Goal: Task Accomplishment & Management: Complete application form

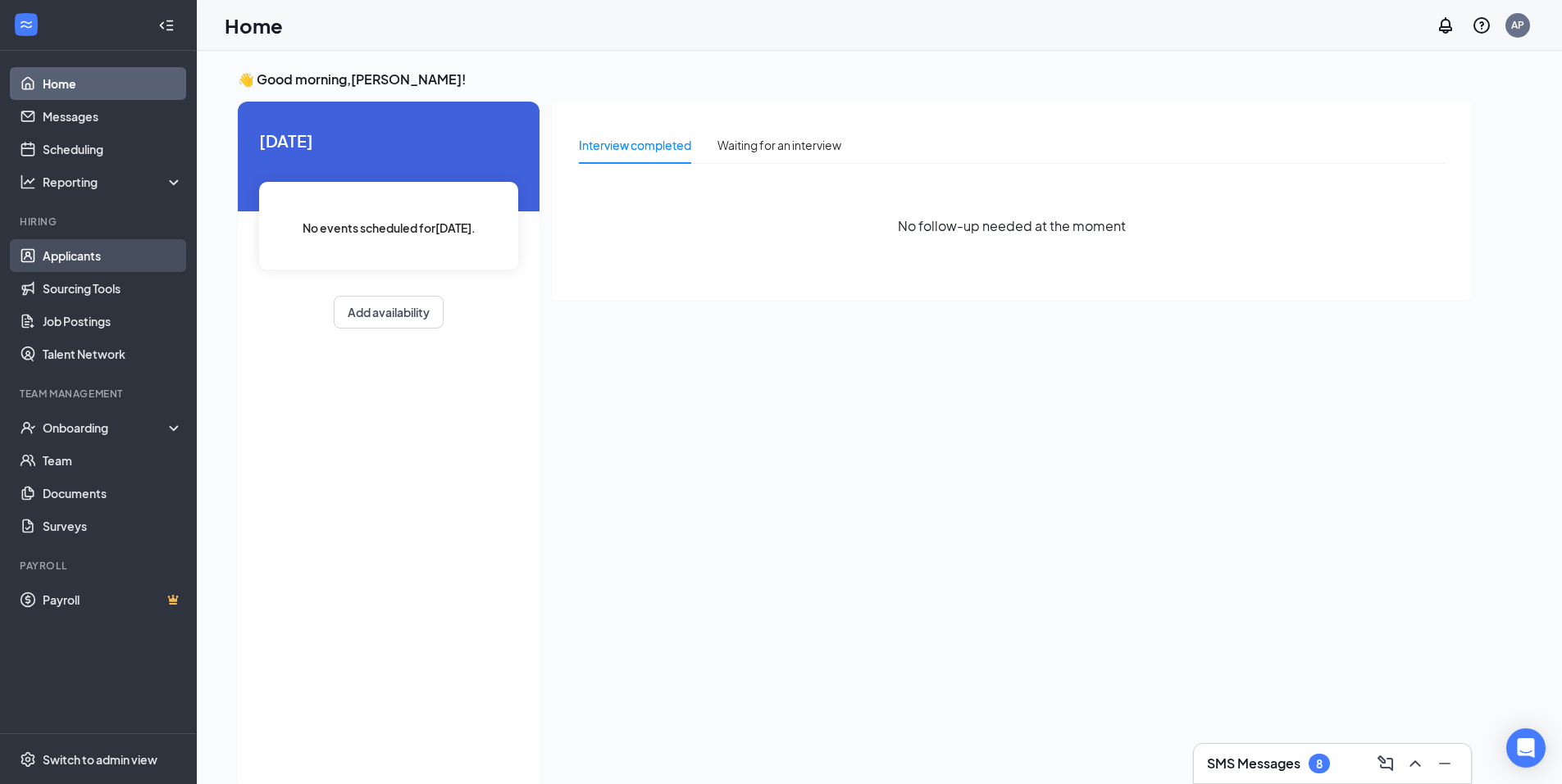
click at [134, 249] on link "Applicants" at bounding box center [113, 255] width 140 height 32
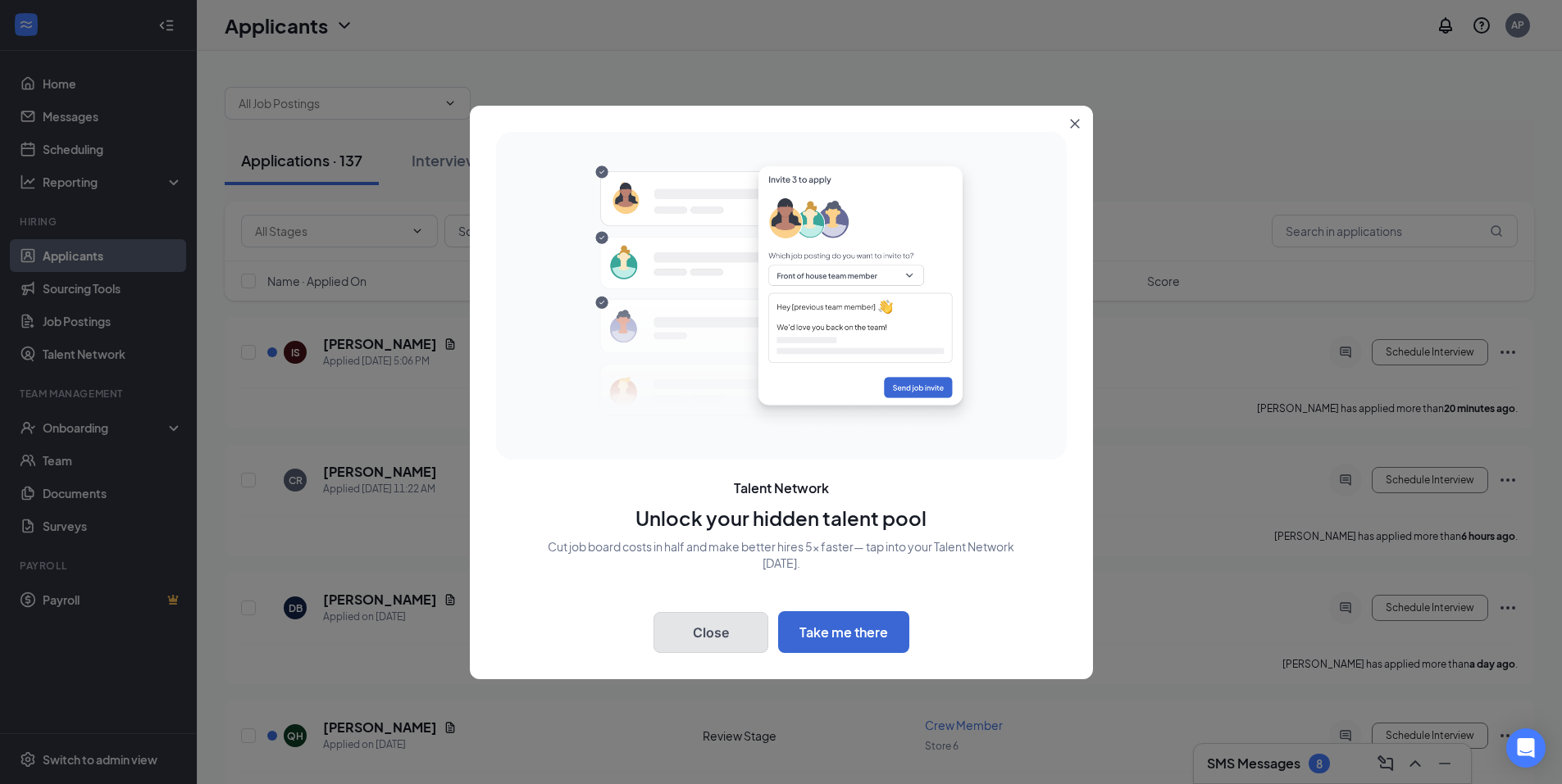
click at [740, 649] on button "Close" at bounding box center [710, 632] width 115 height 41
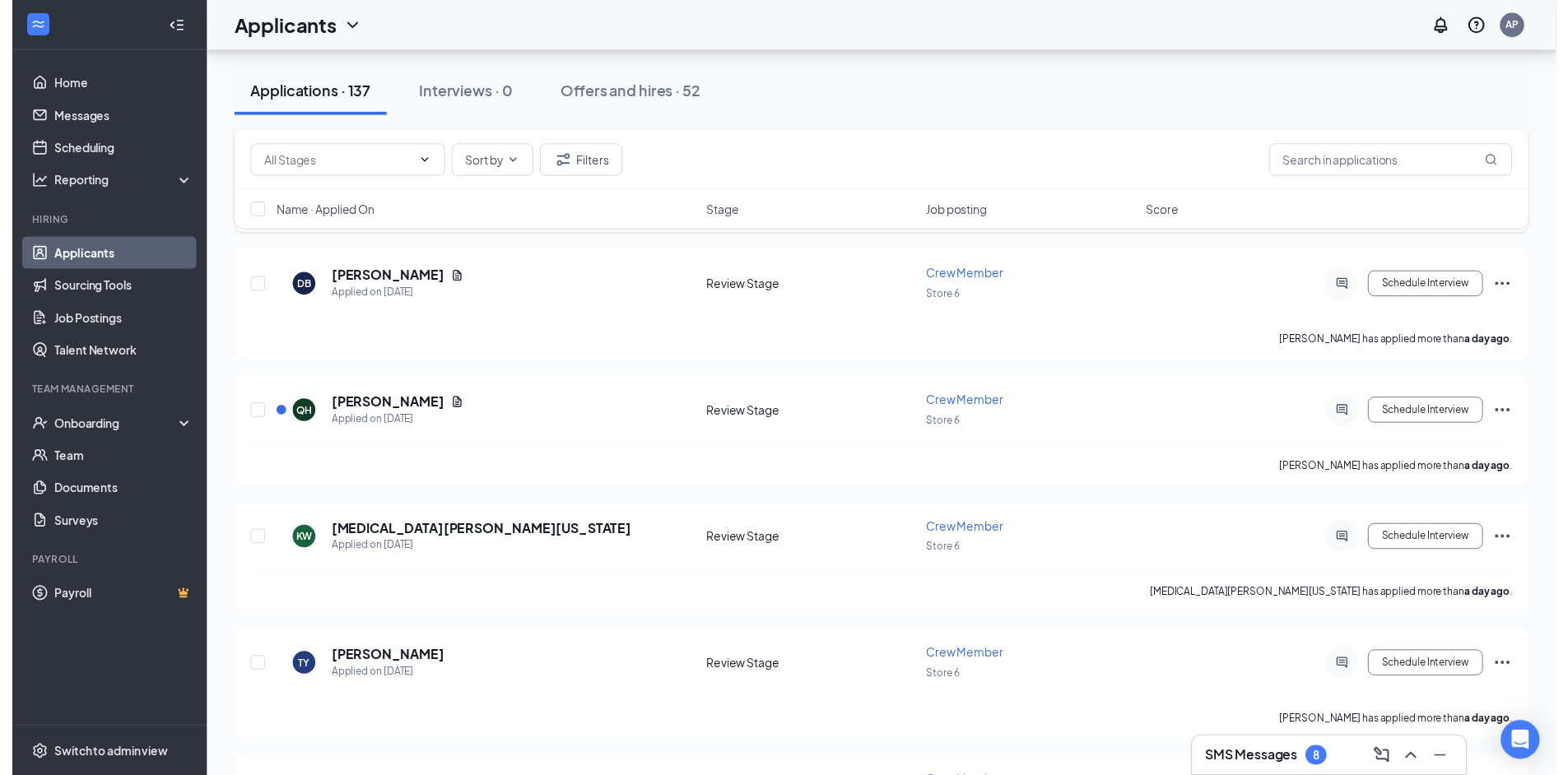
scroll to position [329, 0]
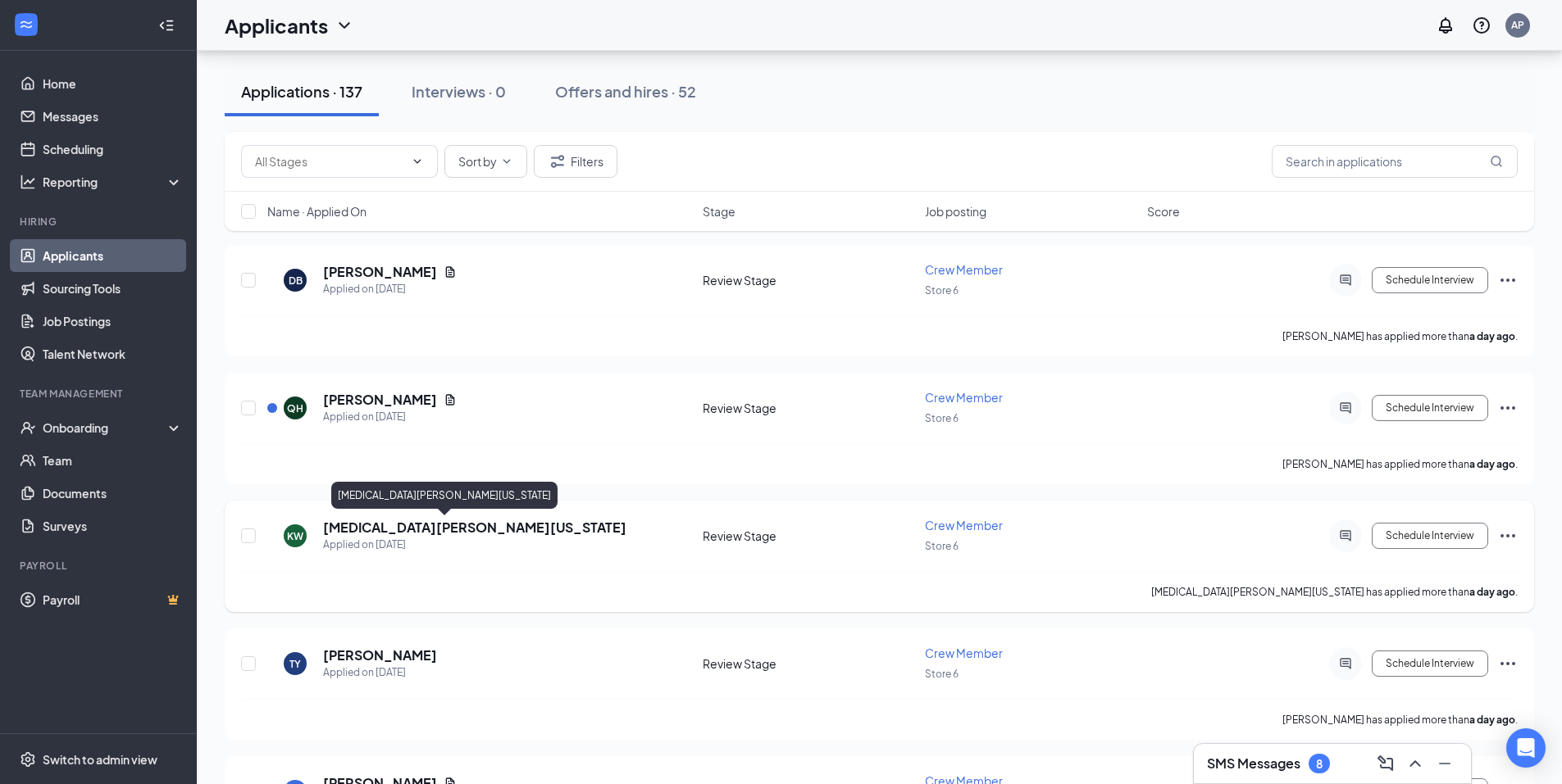
click at [420, 519] on h5 "[MEDICAL_DATA][PERSON_NAME][US_STATE]" at bounding box center [474, 528] width 303 height 18
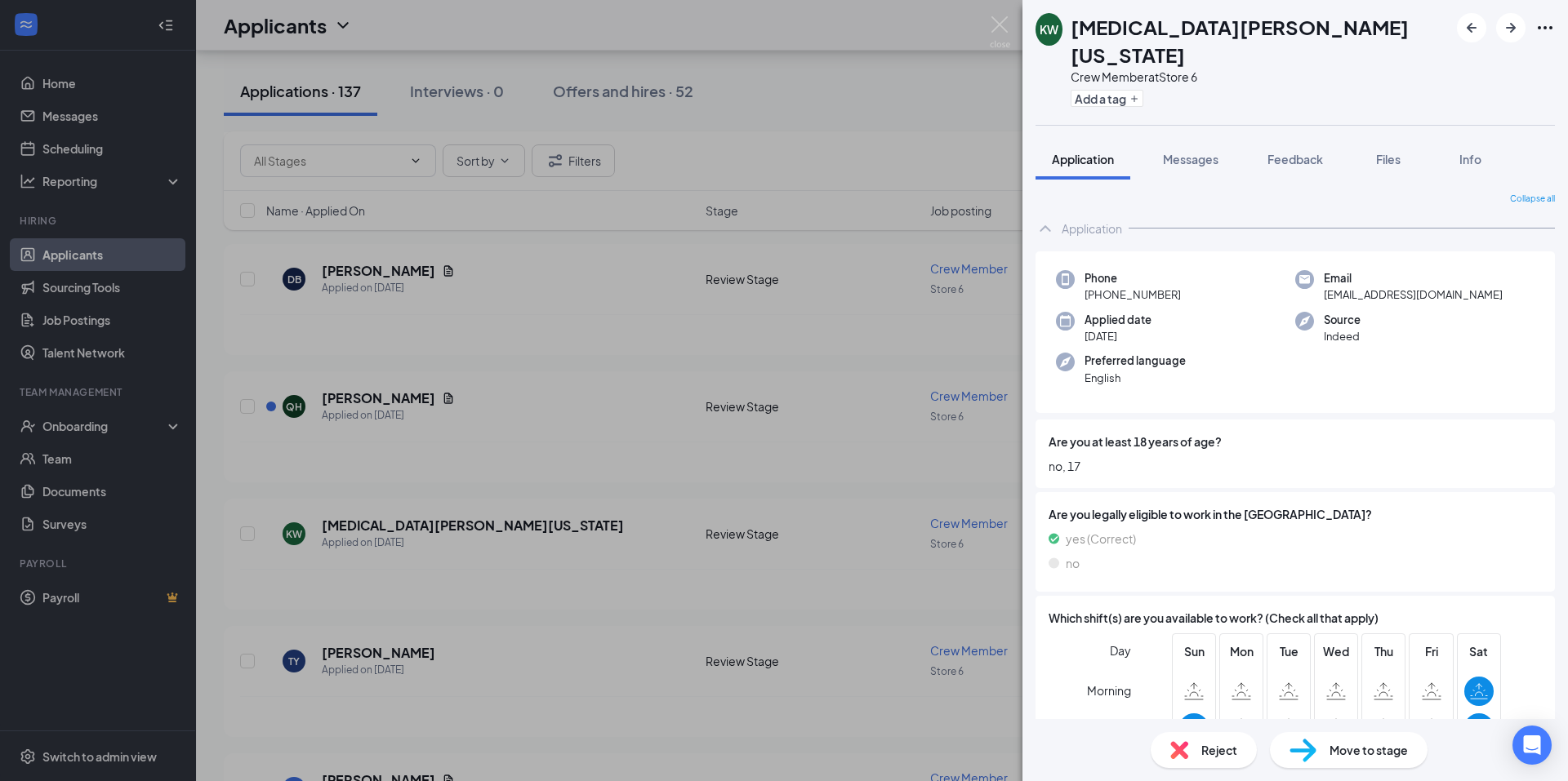
click at [1384, 746] on span "Move to stage" at bounding box center [1369, 750] width 79 height 18
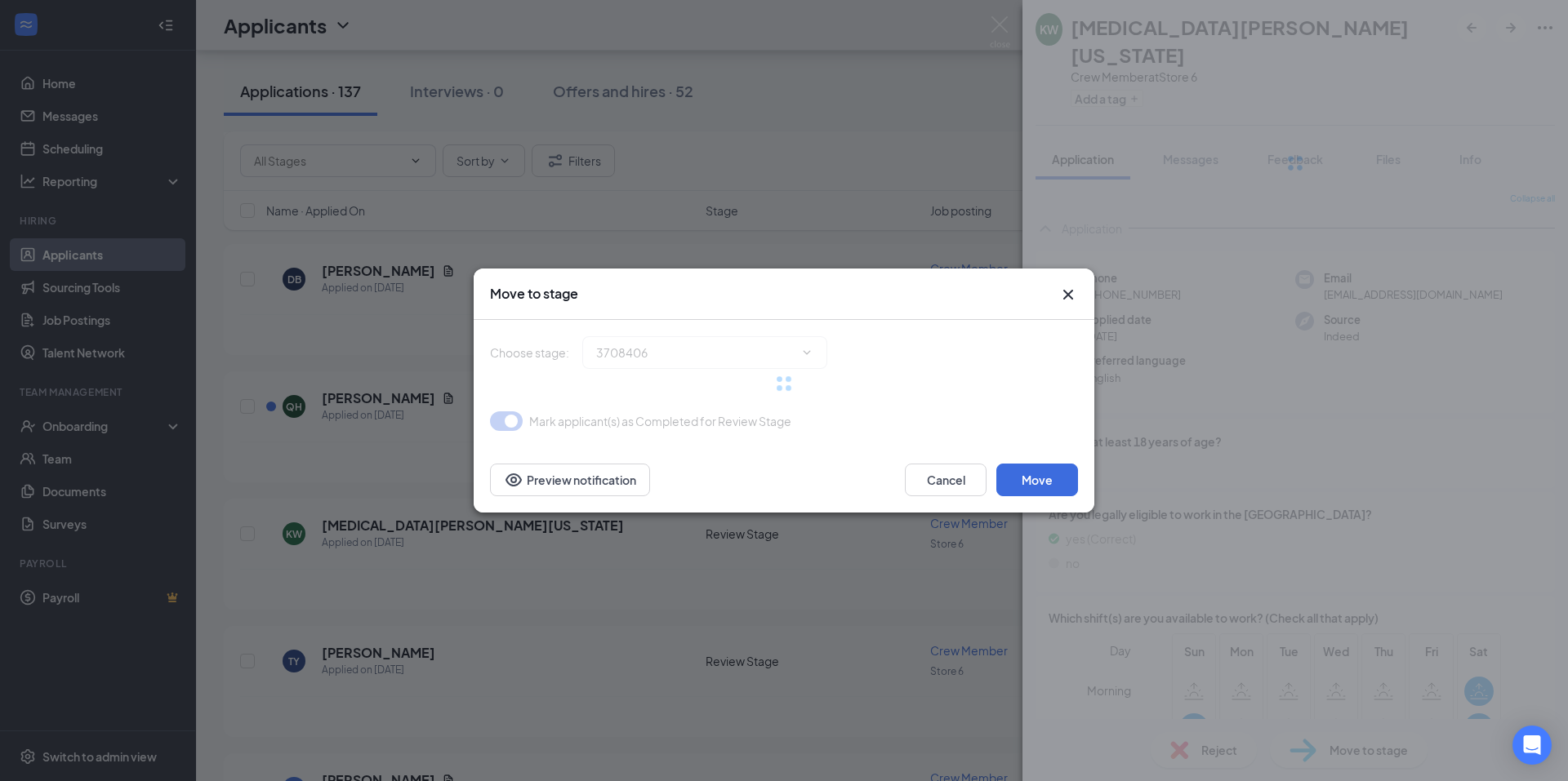
type input "Onsite Interview (next stage)"
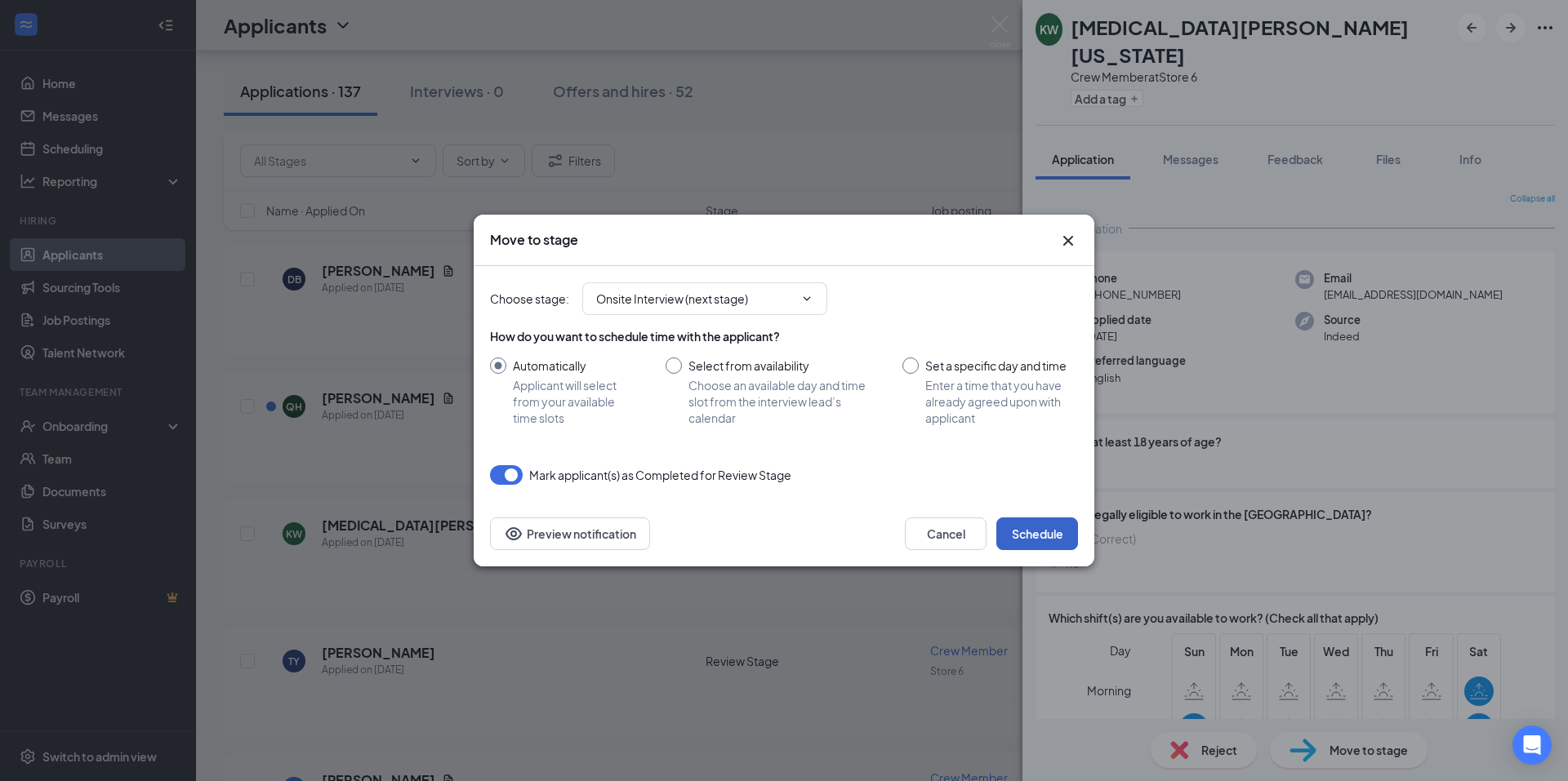
click at [1046, 525] on button "Schedule" at bounding box center [1036, 534] width 81 height 32
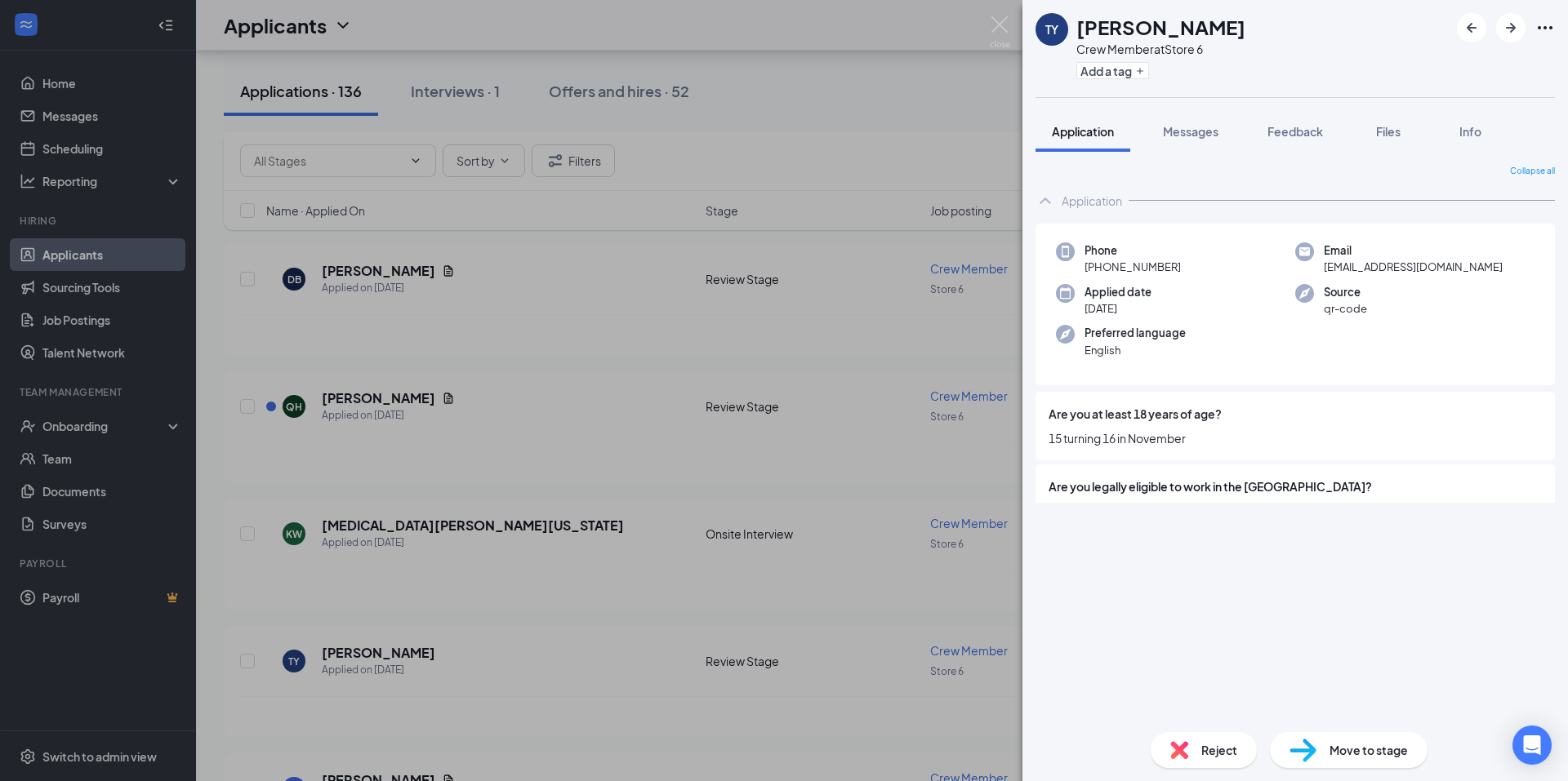
click at [486, 89] on div "[PERSON_NAME] [PERSON_NAME] Crew Member at Store 6 Add a tag Application Messag…" at bounding box center [784, 390] width 1568 height 781
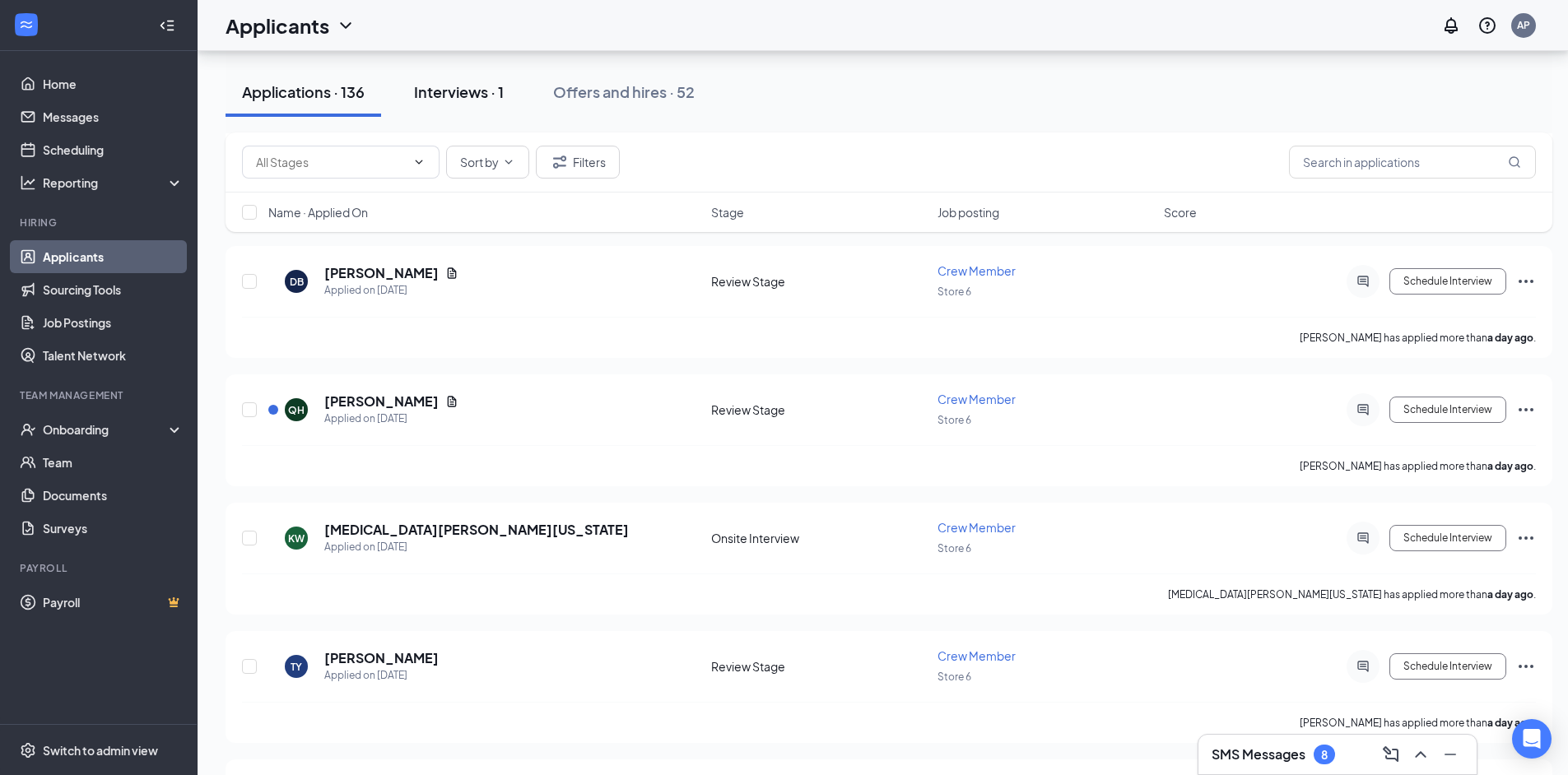
click at [490, 95] on div "Interviews · 1" at bounding box center [459, 92] width 90 height 20
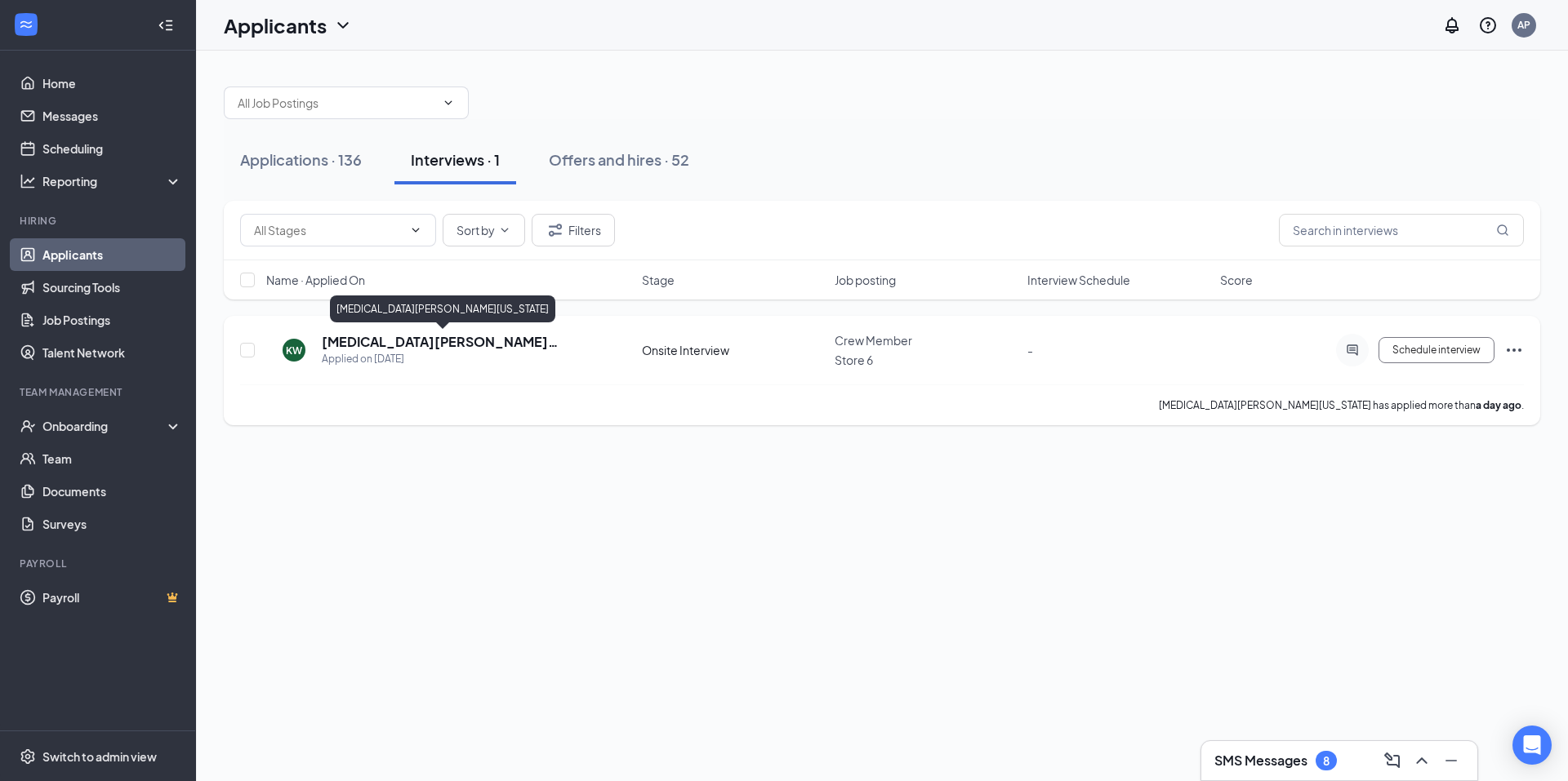
click at [423, 338] on h5 "[MEDICAL_DATA][PERSON_NAME][US_STATE]" at bounding box center [467, 342] width 293 height 18
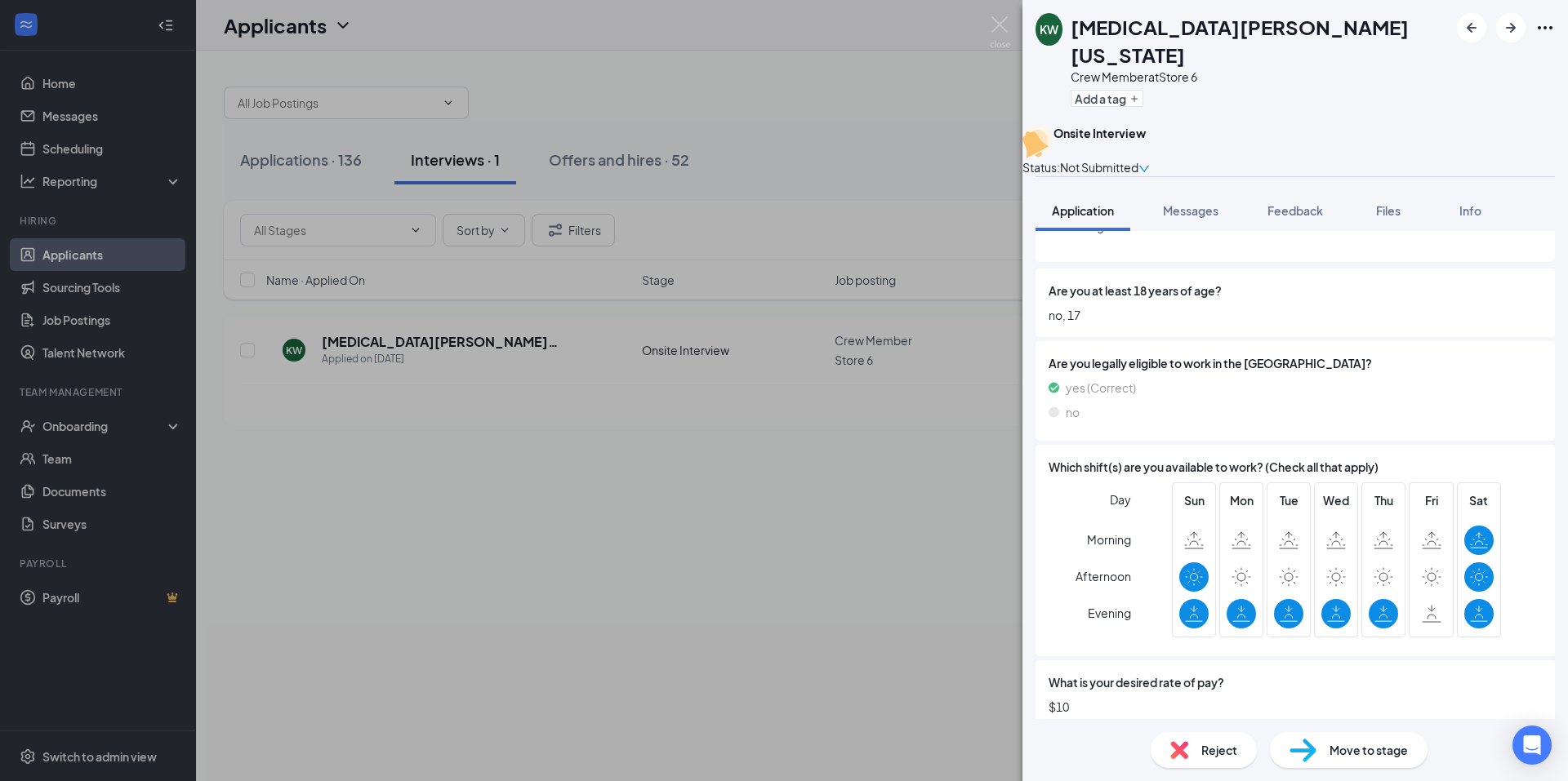
click at [1325, 736] on div "Move to stage" at bounding box center [1348, 750] width 157 height 36
type input "Hiring Complete (final stage)"
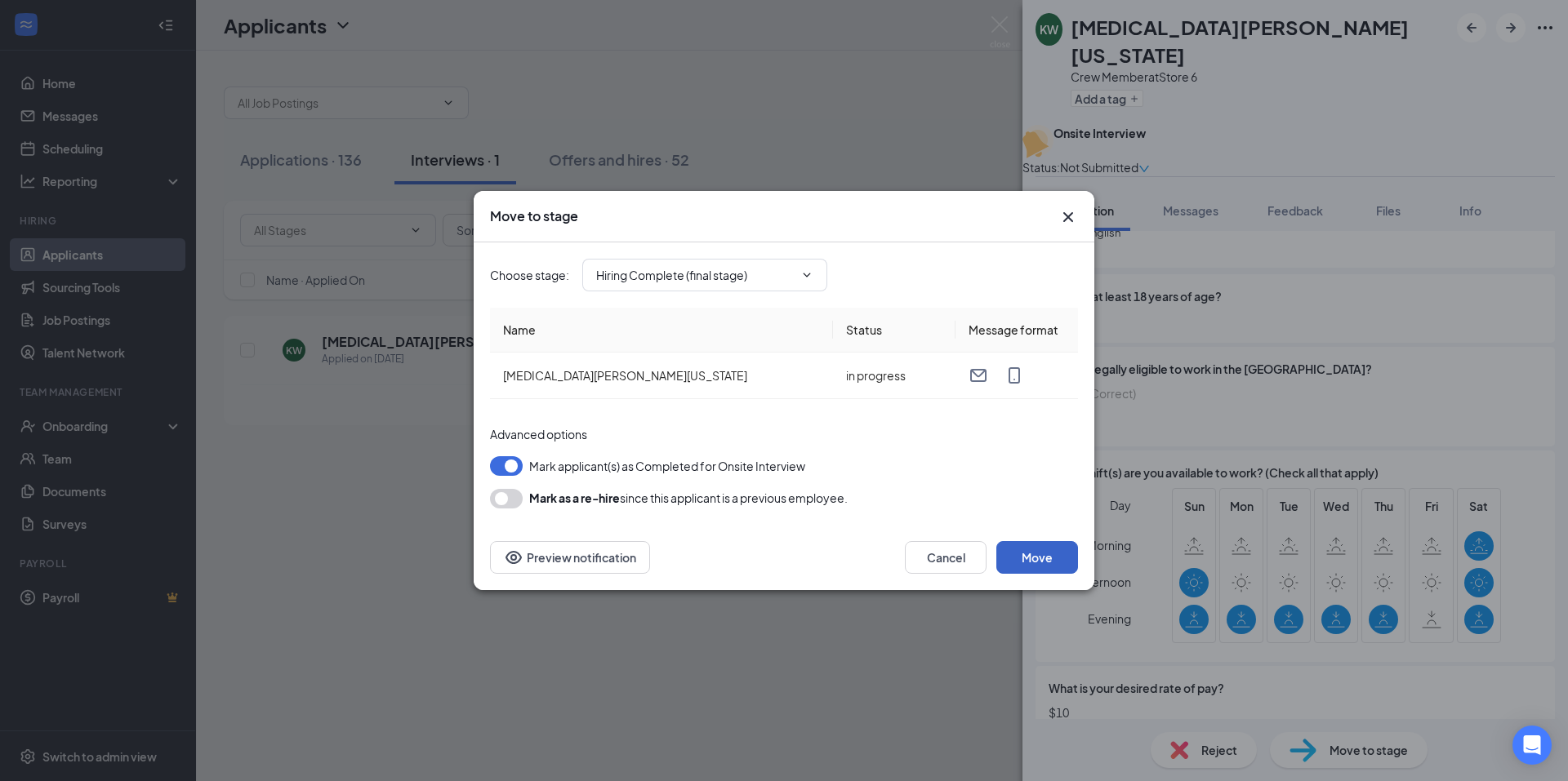
click at [1042, 556] on button "Move" at bounding box center [1036, 557] width 81 height 32
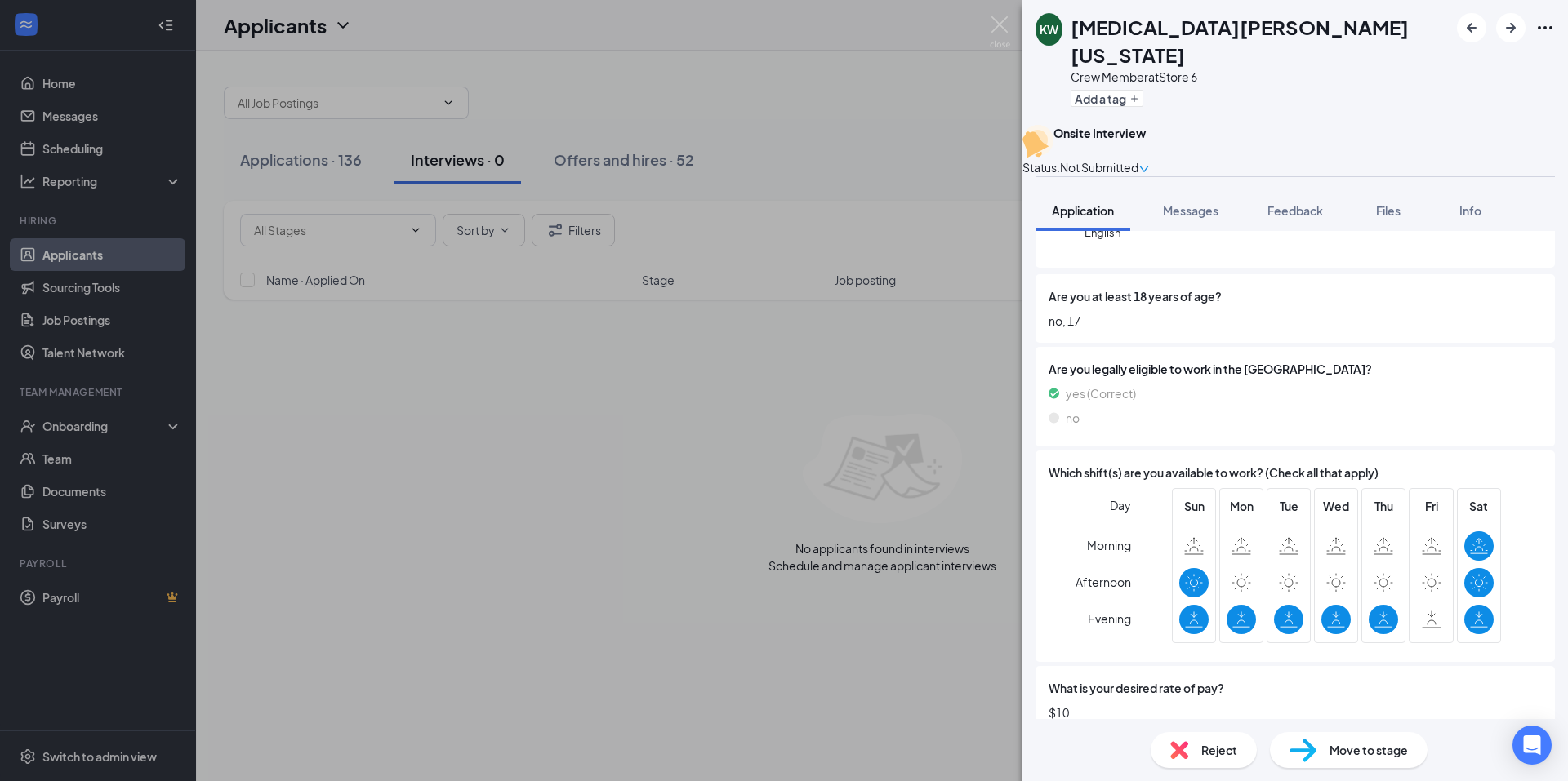
click at [680, 145] on div "KW [MEDICAL_DATA][PERSON_NAME][US_STATE] Crew Member at Store 6 Add a tag Onsit…" at bounding box center [784, 390] width 1568 height 781
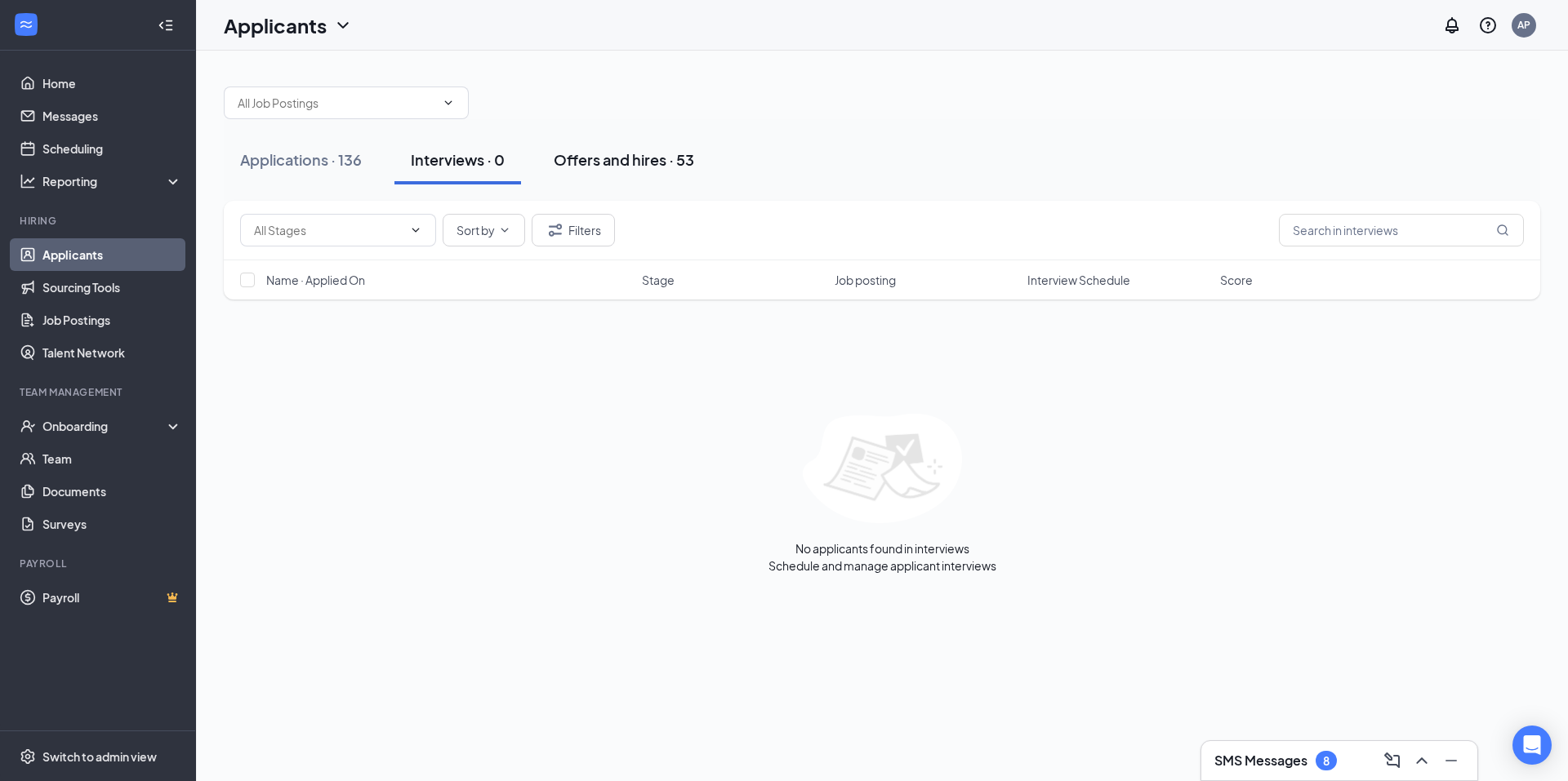
click at [673, 163] on div "Offers and hires · 53" at bounding box center [624, 159] width 141 height 20
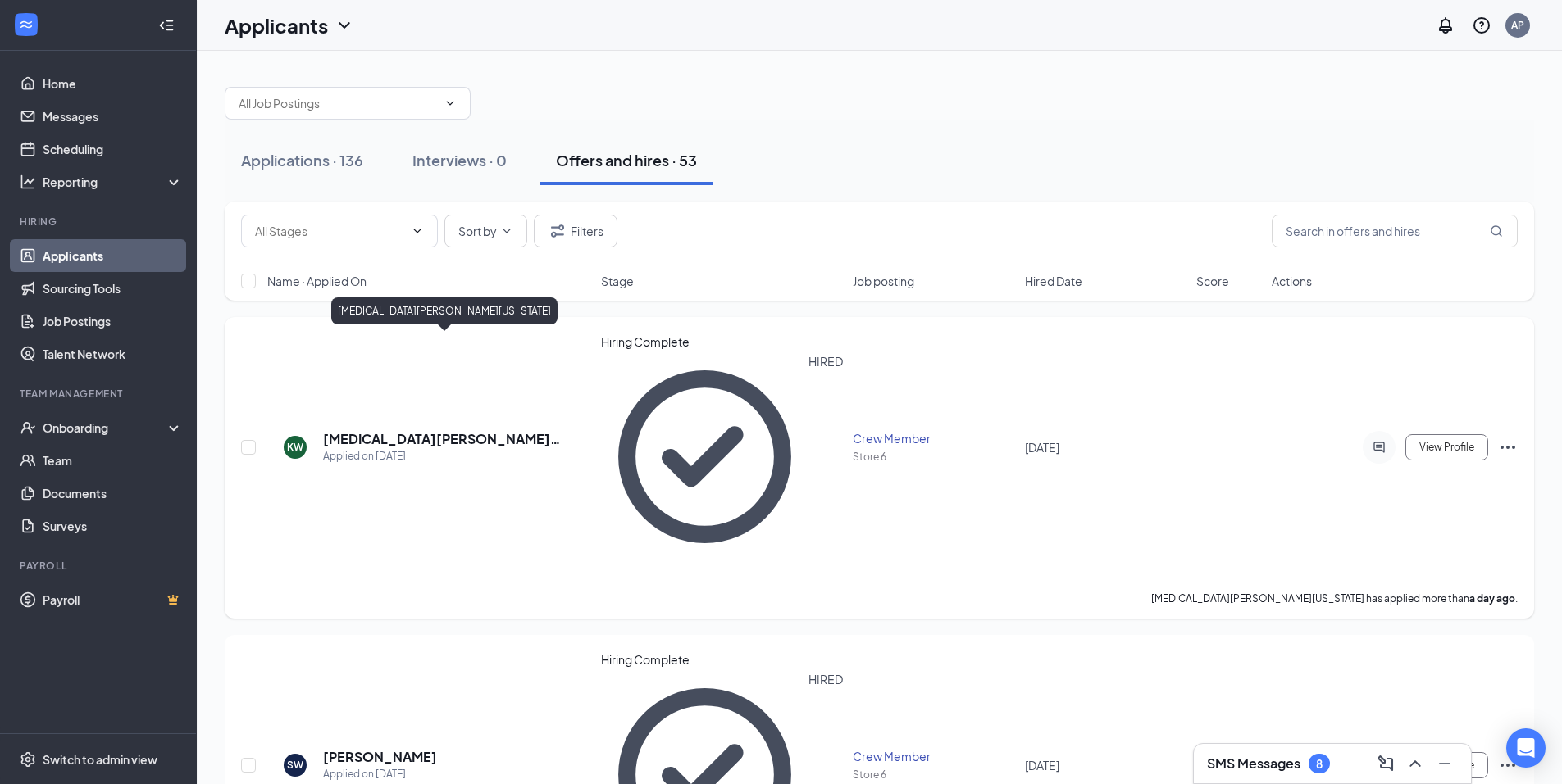
click at [349, 431] on h5 "[MEDICAL_DATA][PERSON_NAME][US_STATE]" at bounding box center [447, 439] width 250 height 18
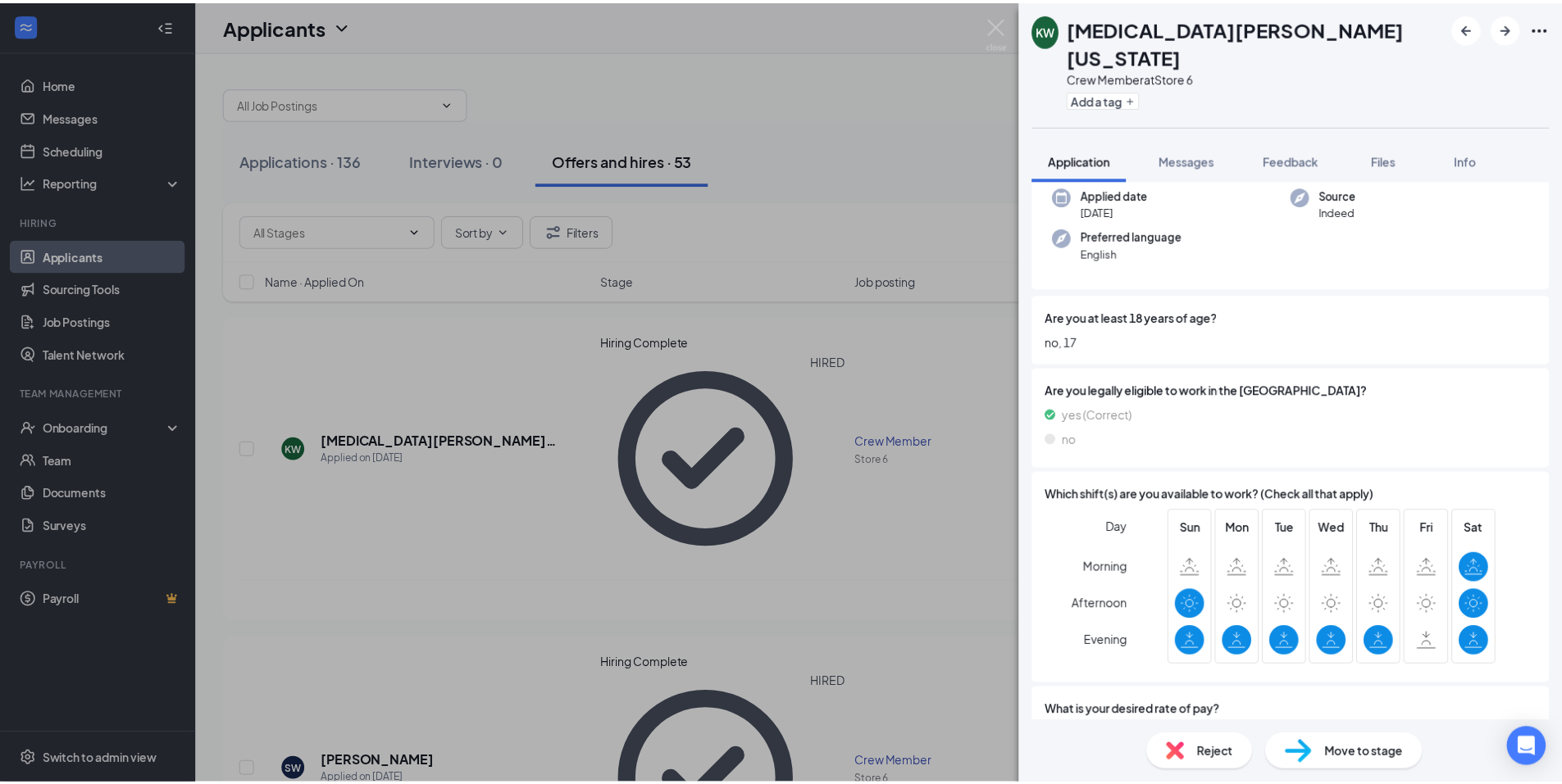
scroll to position [128, 0]
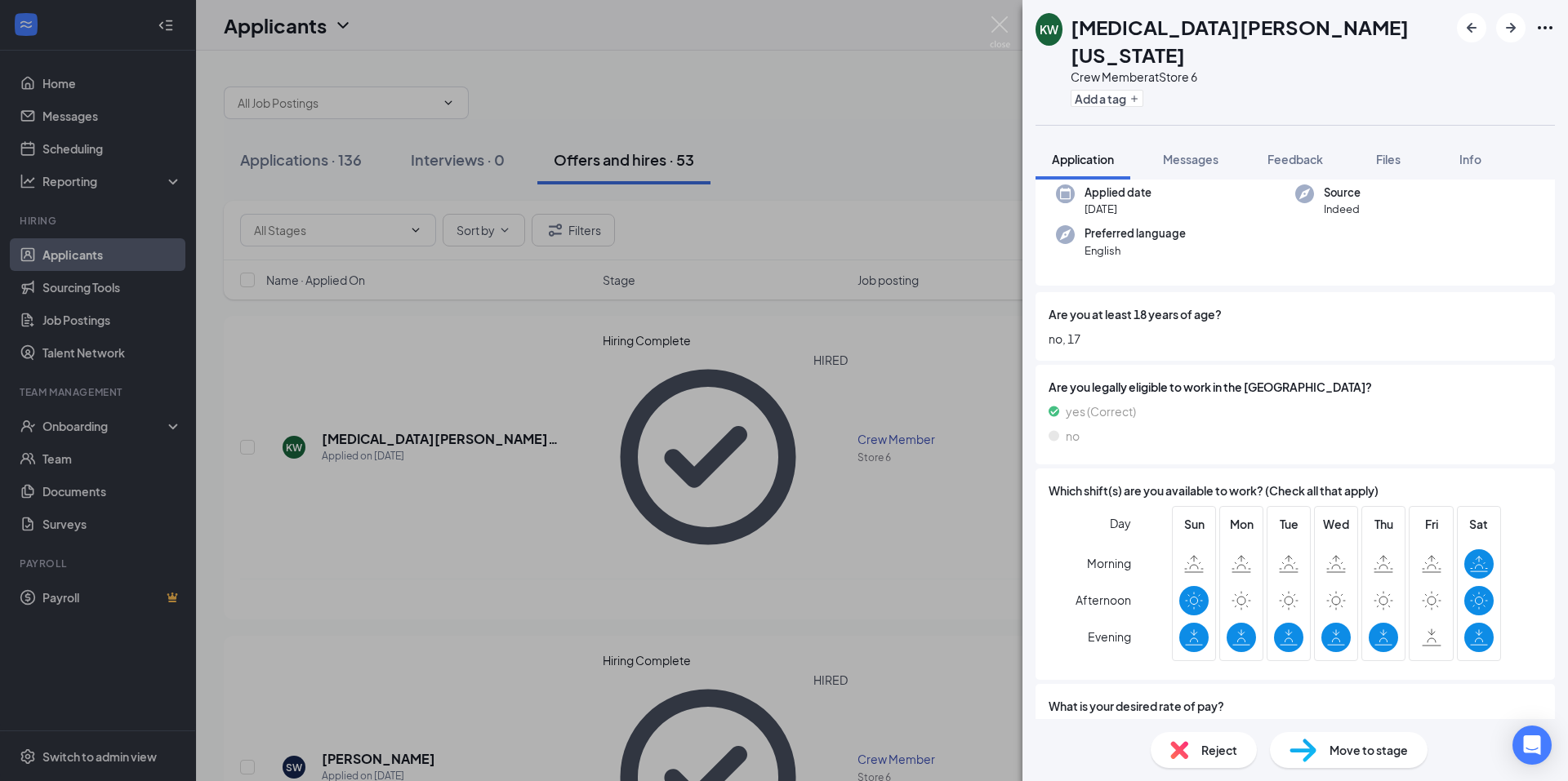
click at [791, 98] on div "KW [MEDICAL_DATA][PERSON_NAME][US_STATE] Crew Member at Store 6 Add a tag Appli…" at bounding box center [784, 390] width 1568 height 781
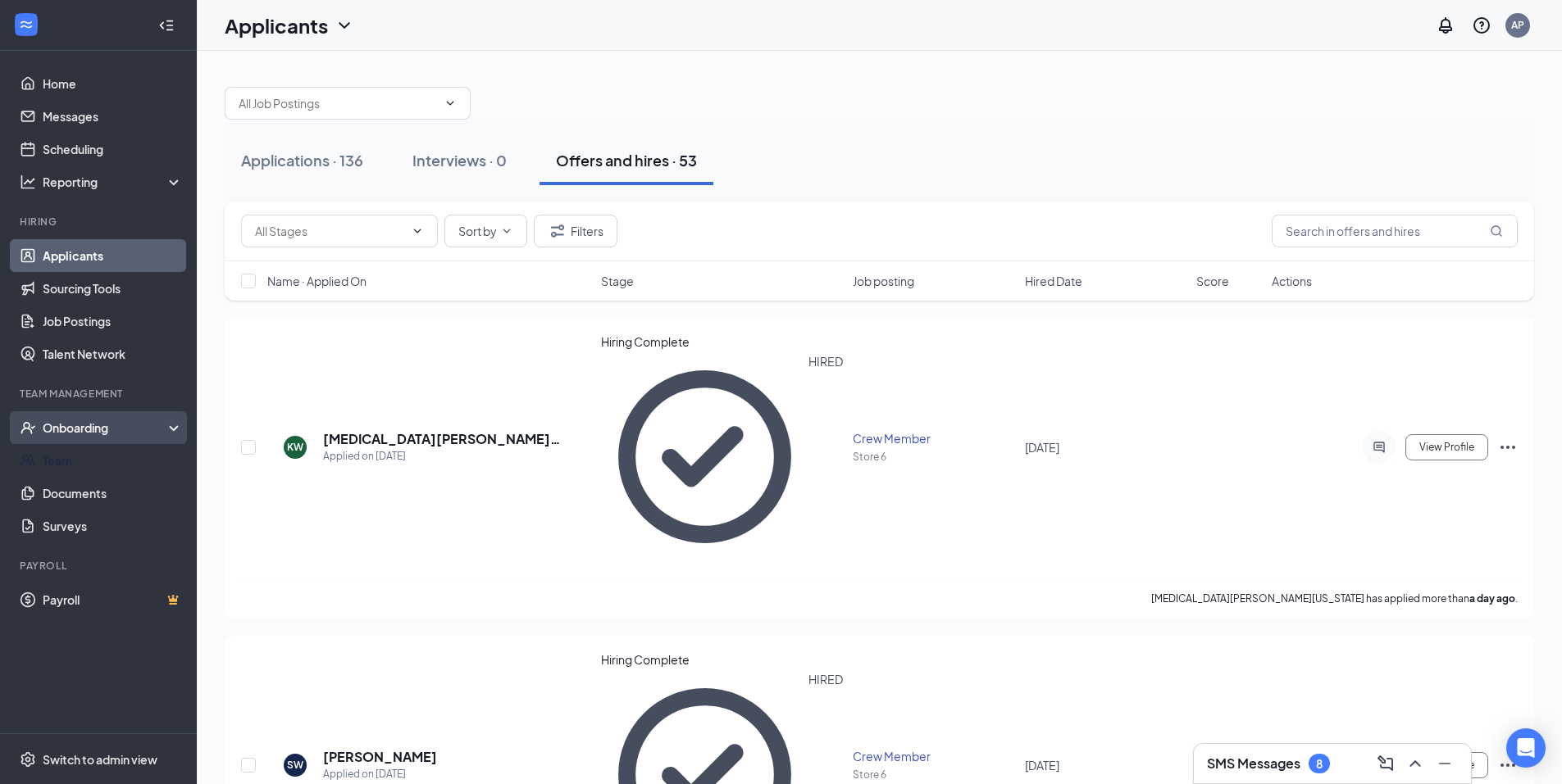
click at [87, 438] on div "Onboarding" at bounding box center [98, 427] width 196 height 32
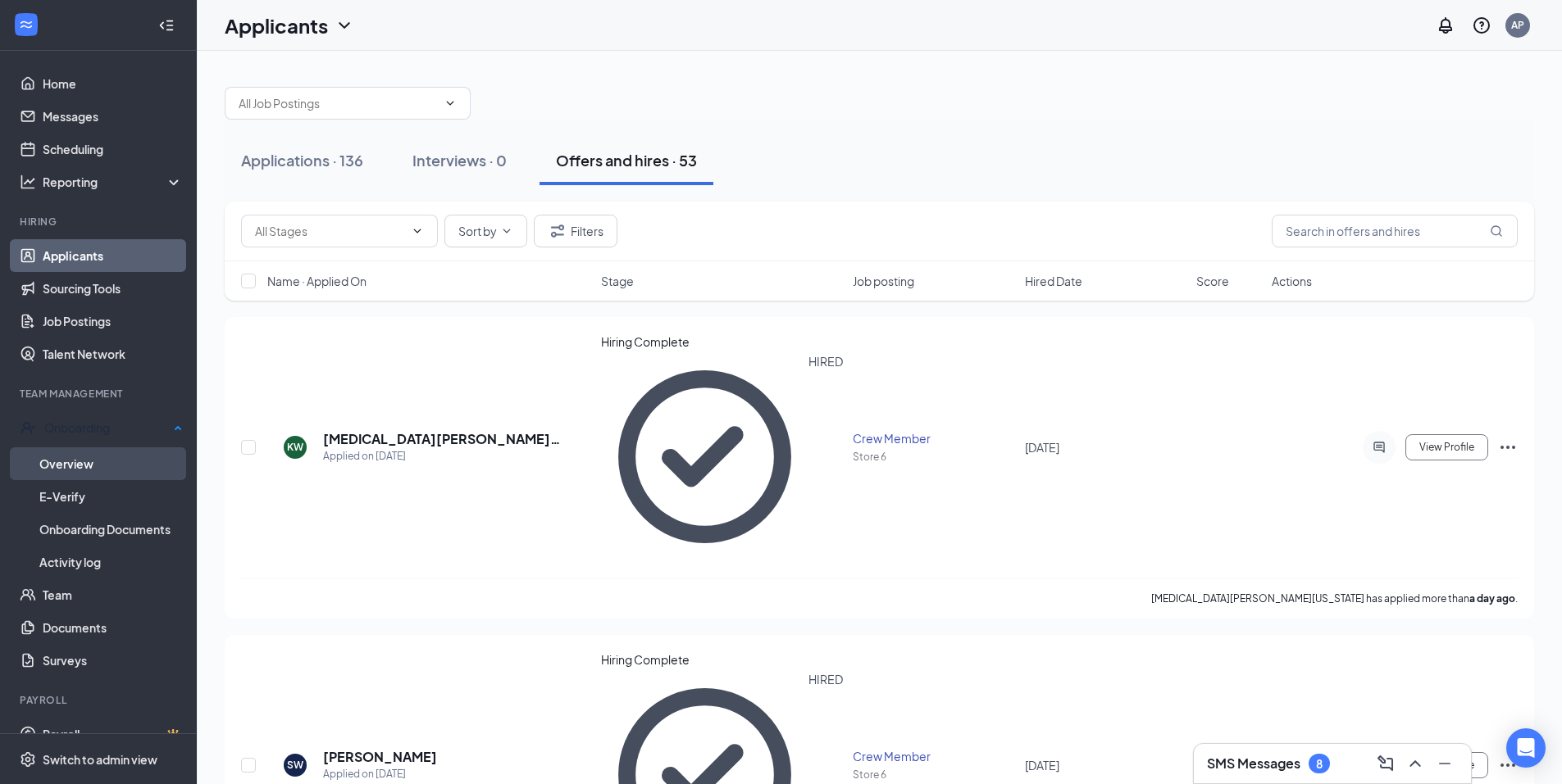
click at [92, 458] on link "Overview" at bounding box center [111, 463] width 144 height 32
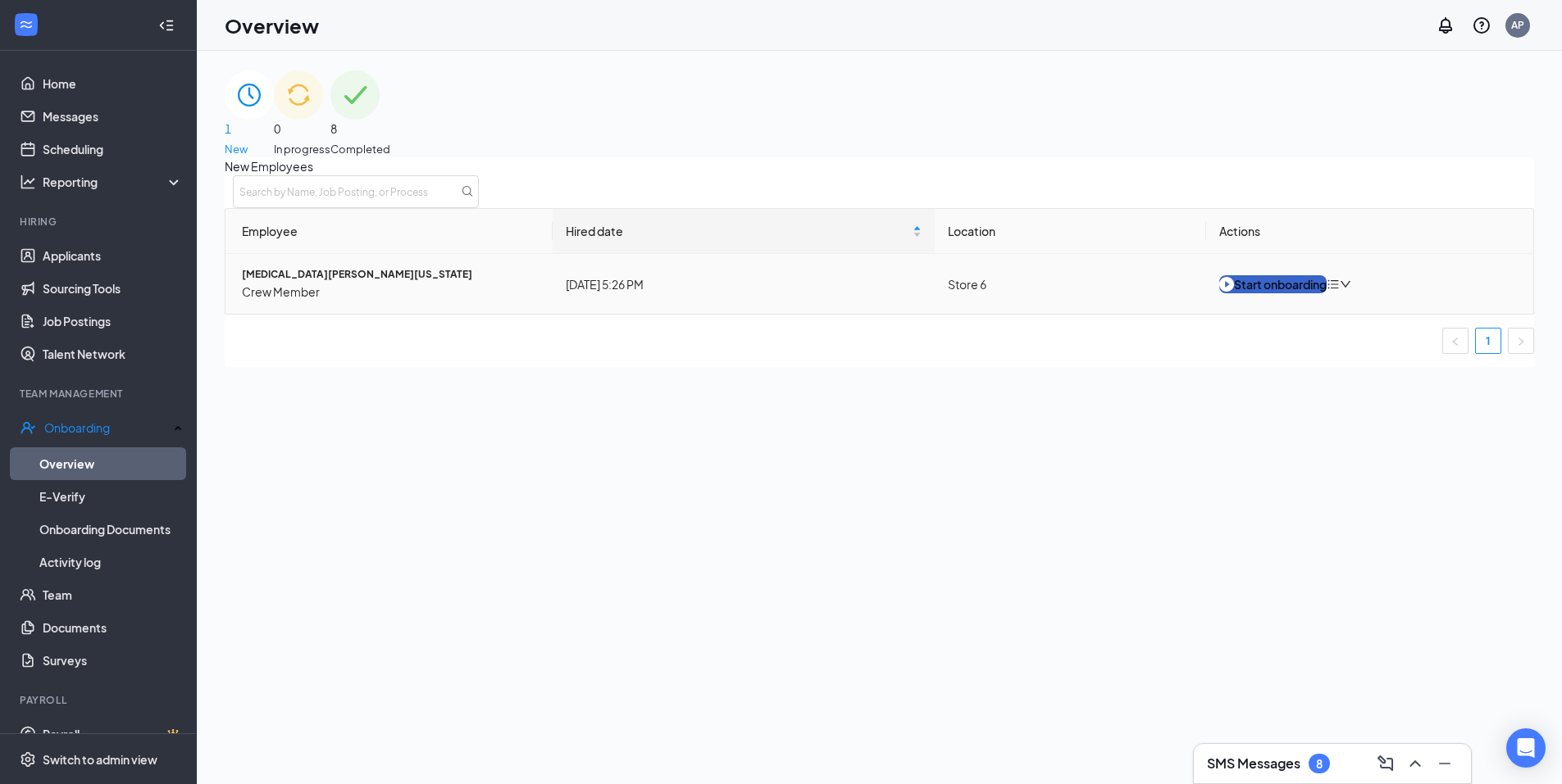
click at [1249, 294] on button "Start onboarding" at bounding box center [1273, 284] width 107 height 18
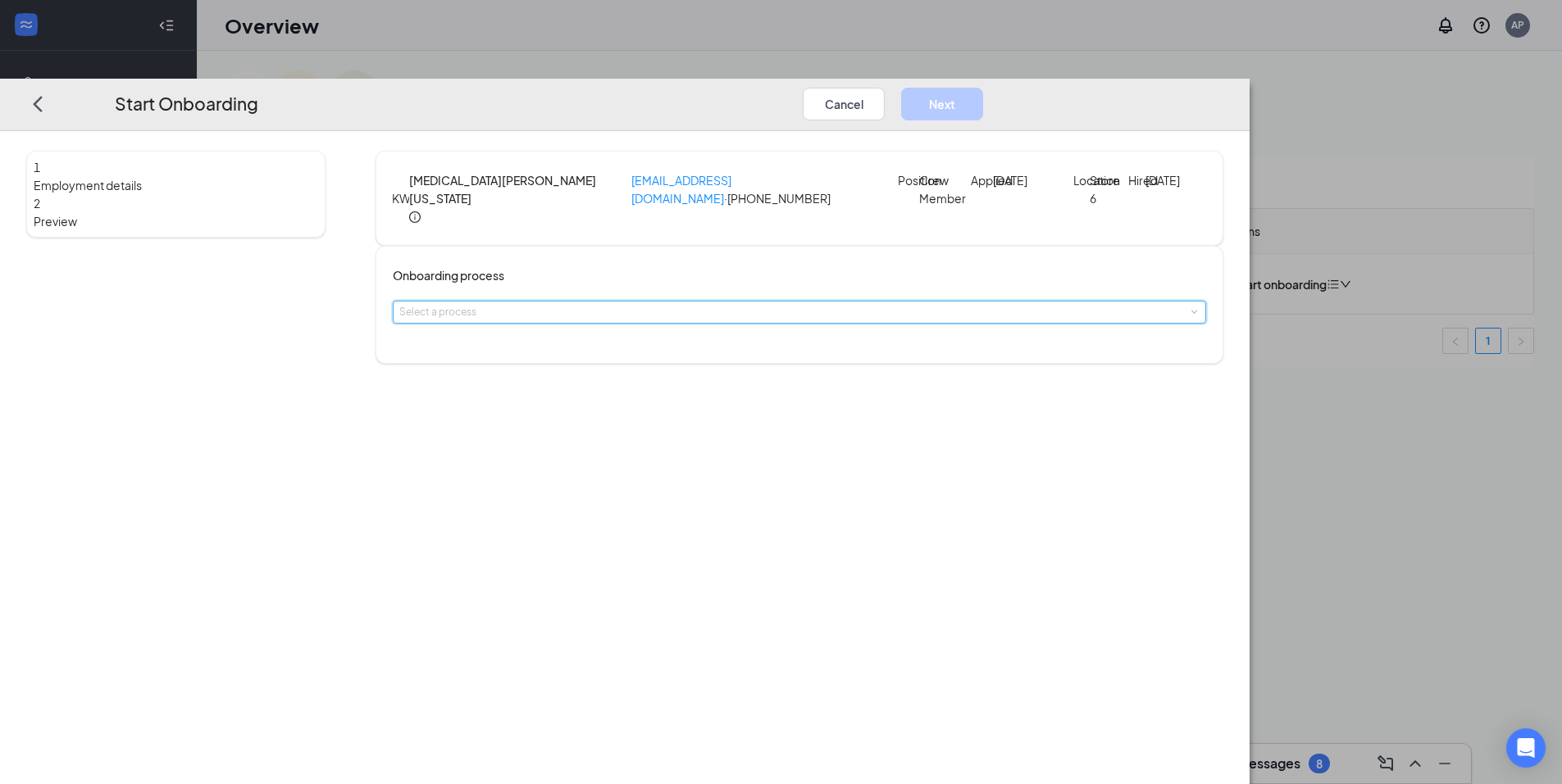
drag, startPoint x: 738, startPoint y: 323, endPoint x: 729, endPoint y: 333, distance: 13.5
click at [738, 323] on div "Select a process" at bounding box center [799, 312] width 800 height 21
click at [645, 372] on span "Crew Onboarding Process" at bounding box center [627, 366] width 143 height 15
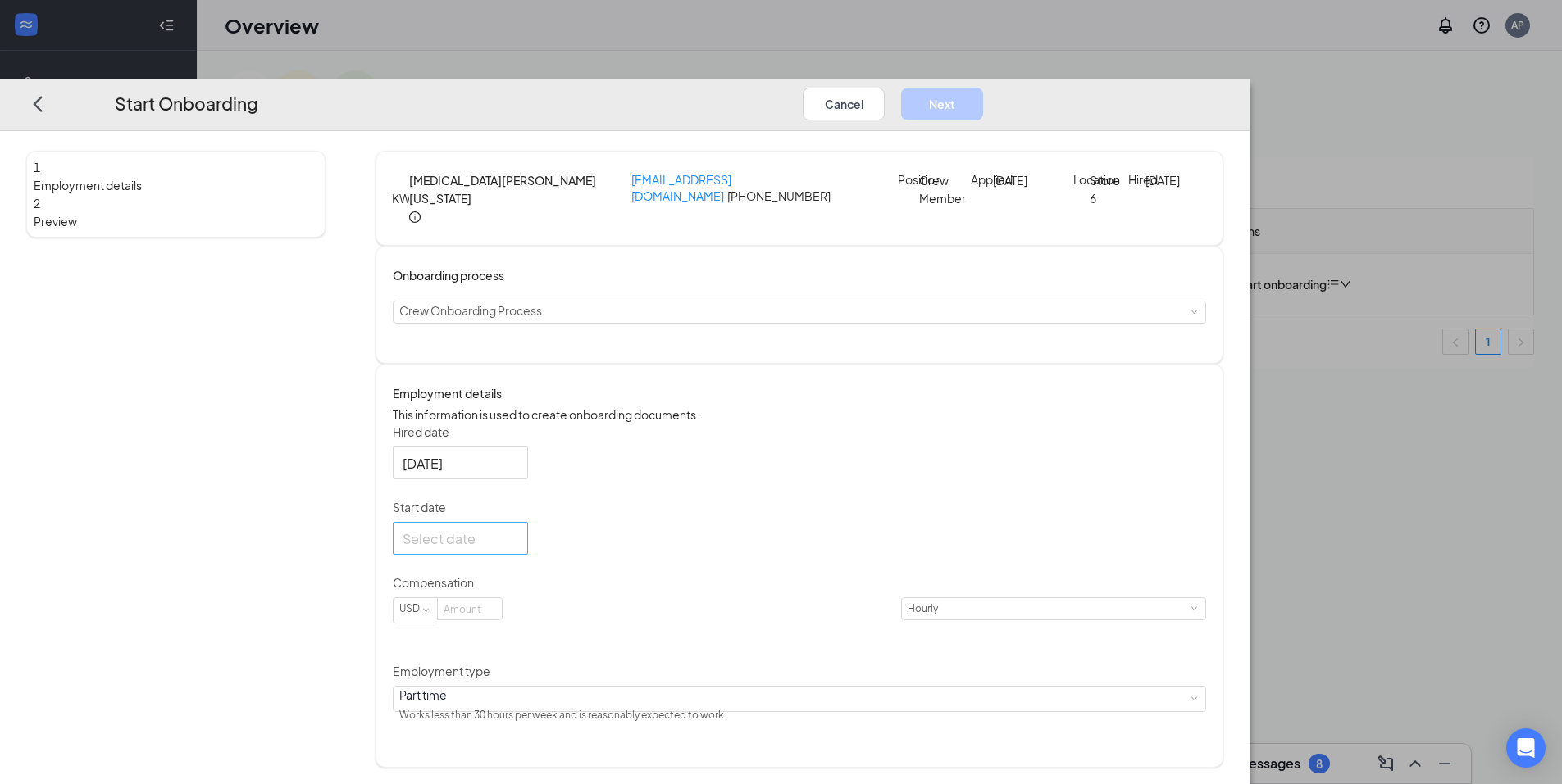
click at [518, 548] on div at bounding box center [460, 538] width 116 height 20
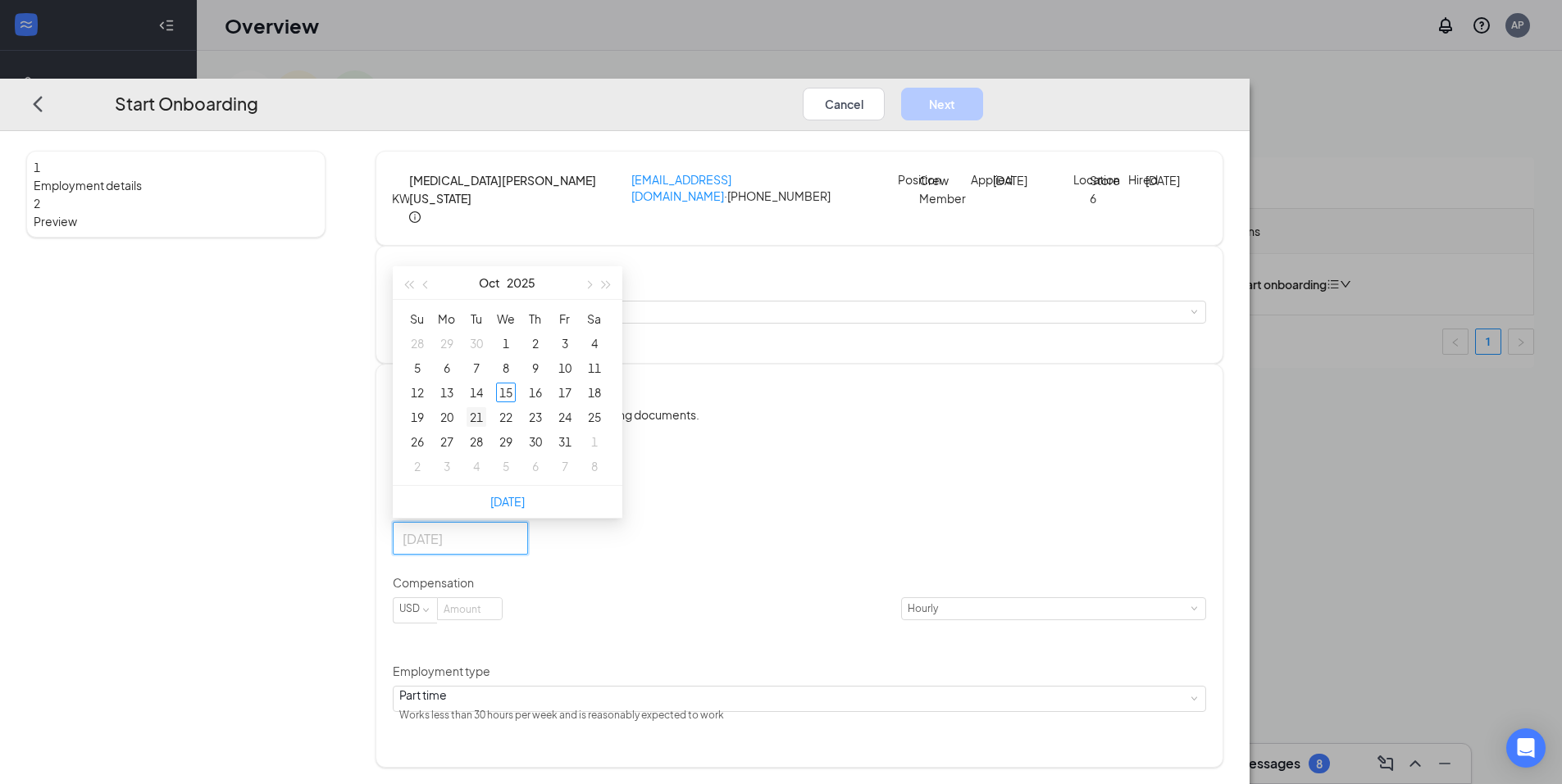
type input "[DATE]"
click at [486, 427] on div "21" at bounding box center [476, 417] width 19 height 19
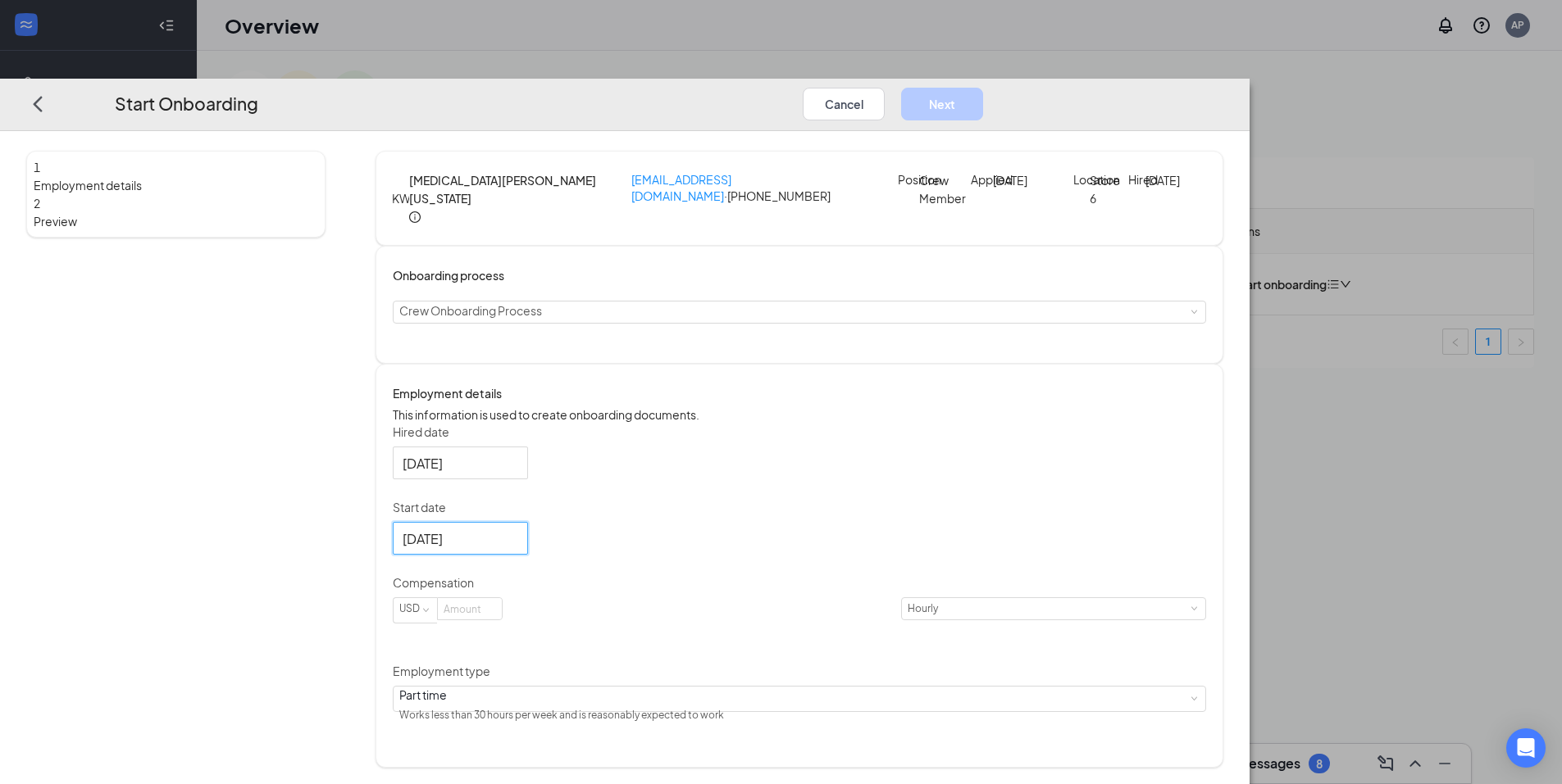
scroll to position [5, 0]
click at [502, 617] on input at bounding box center [469, 606] width 64 height 21
type input "9.5"
click at [983, 87] on button "Next" at bounding box center [941, 103] width 82 height 32
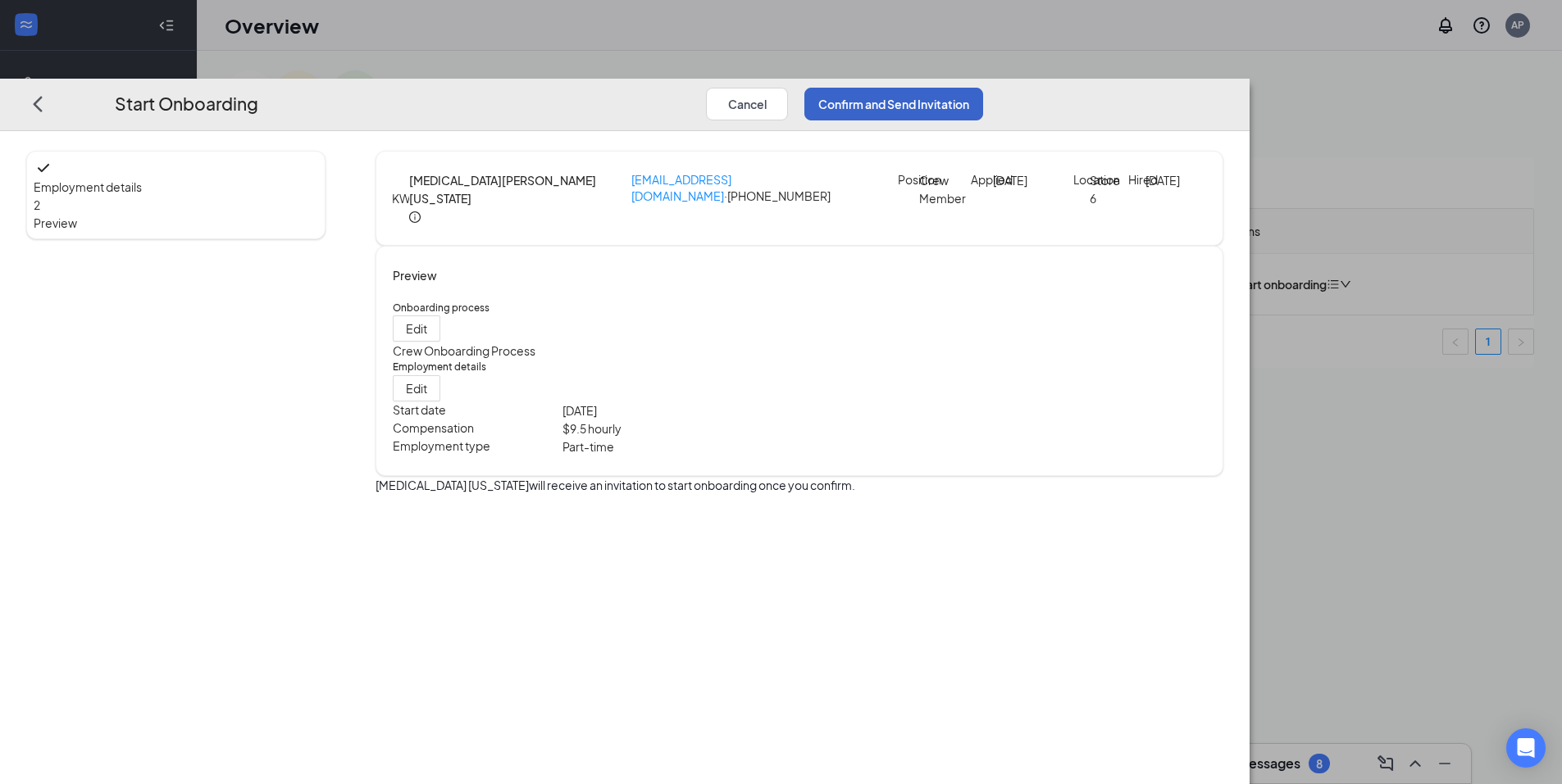
click at [983, 87] on button "Confirm and Send Invitation" at bounding box center [894, 103] width 179 height 32
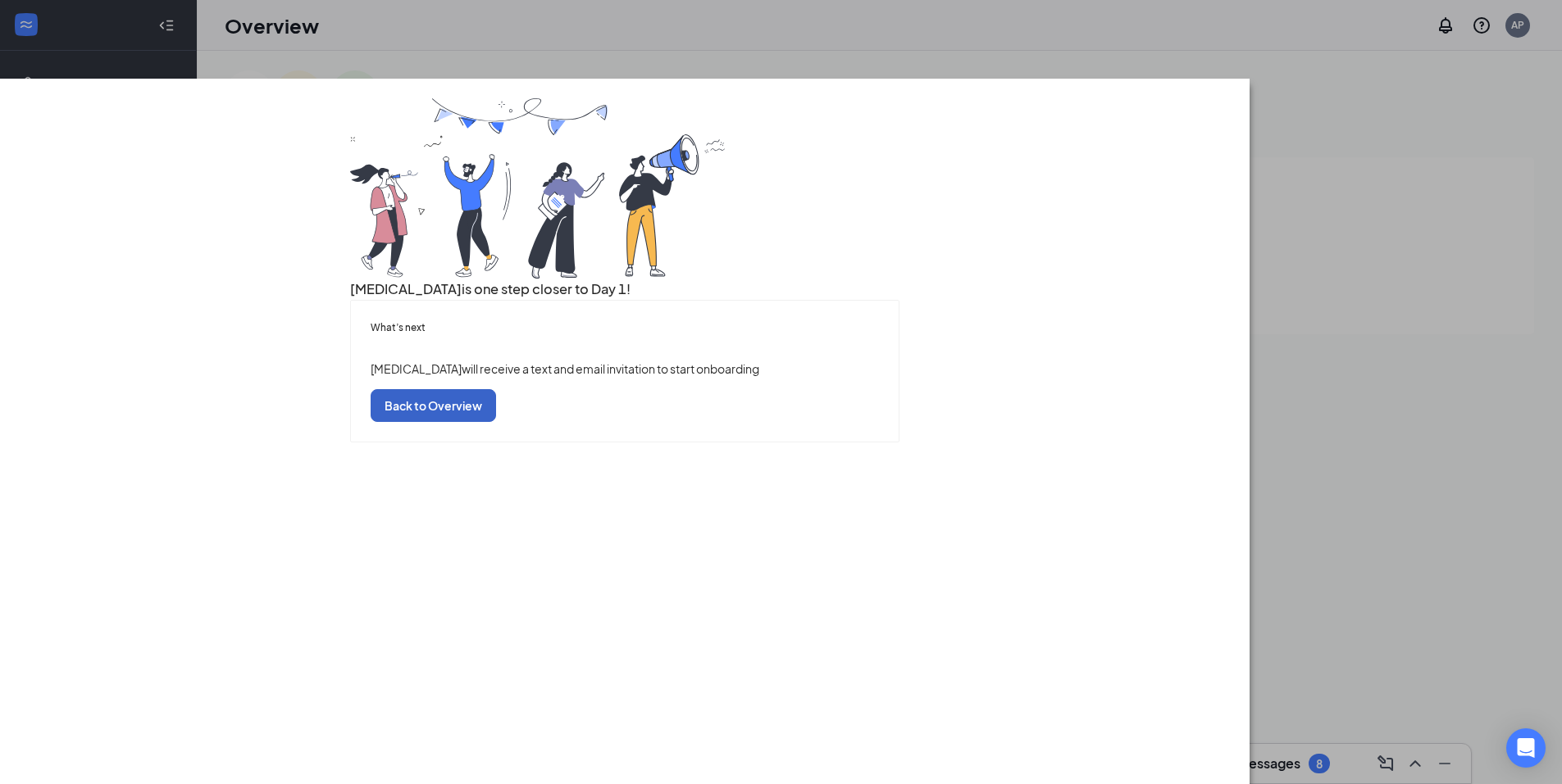
click at [496, 422] on button "Back to Overview" at bounding box center [432, 405] width 125 height 32
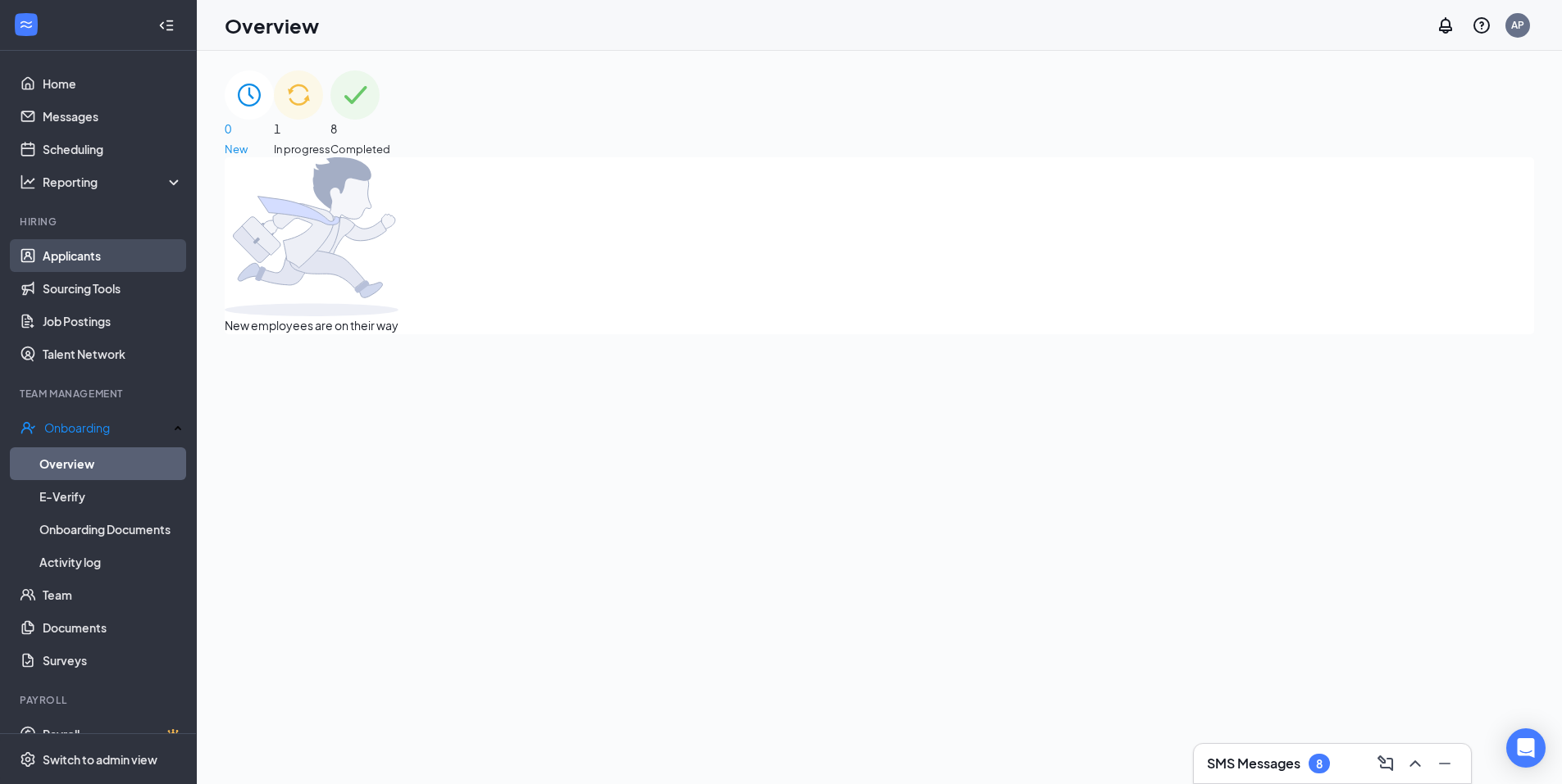
click at [43, 257] on link "Applicants" at bounding box center [113, 255] width 140 height 32
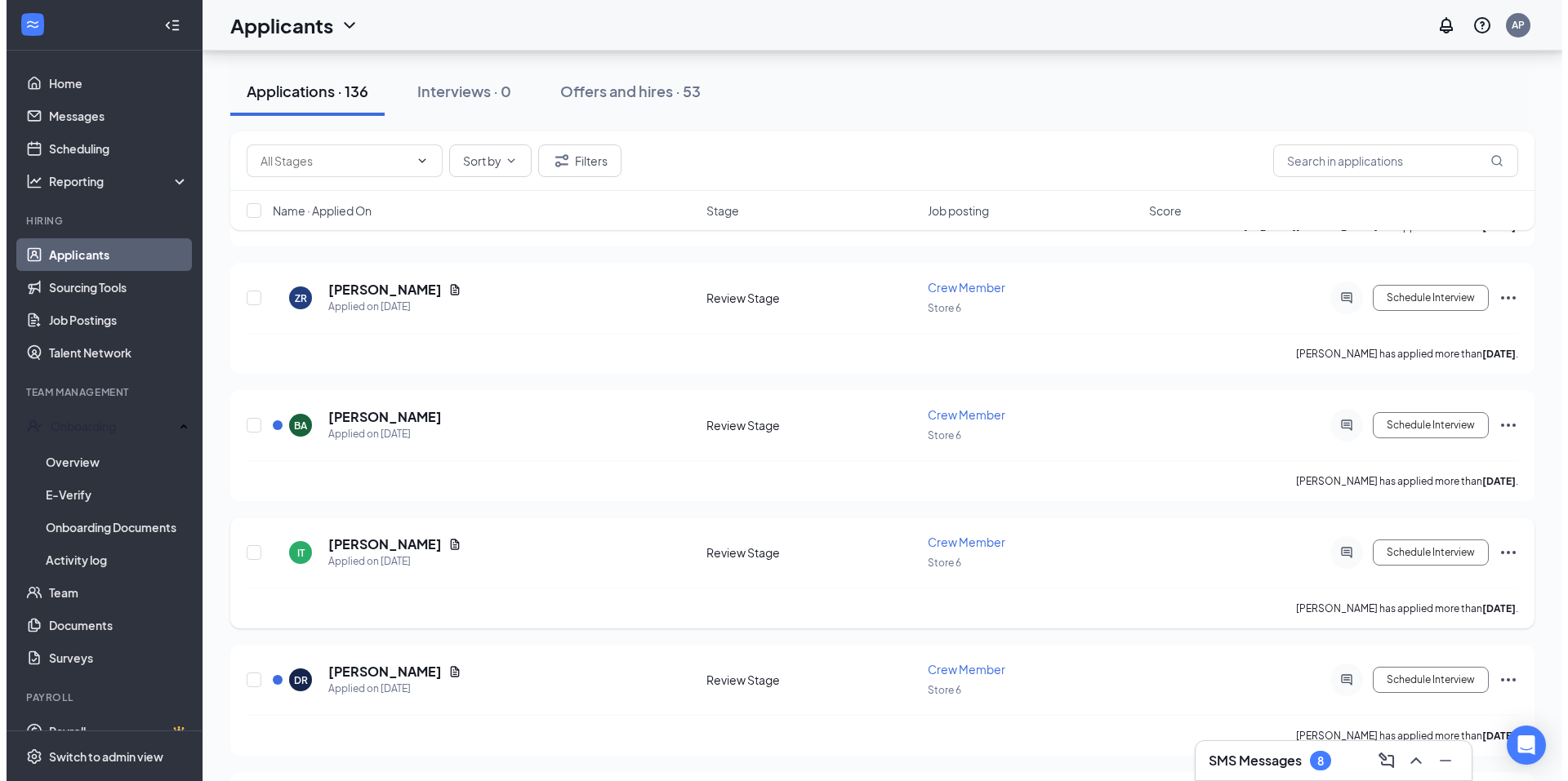
scroll to position [1225, 0]
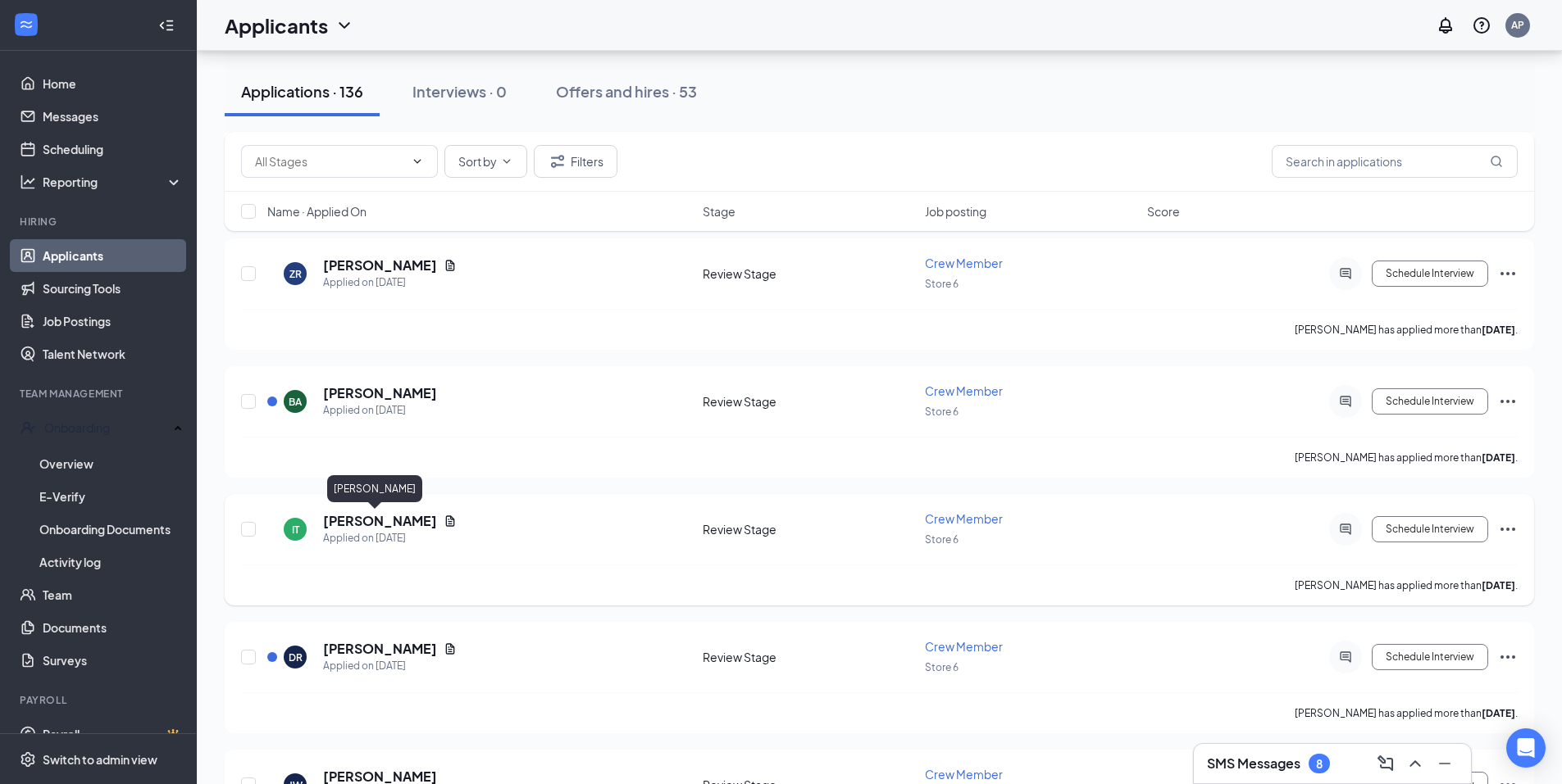
click at [374, 522] on h5 "[PERSON_NAME]" at bounding box center [380, 521] width 114 height 18
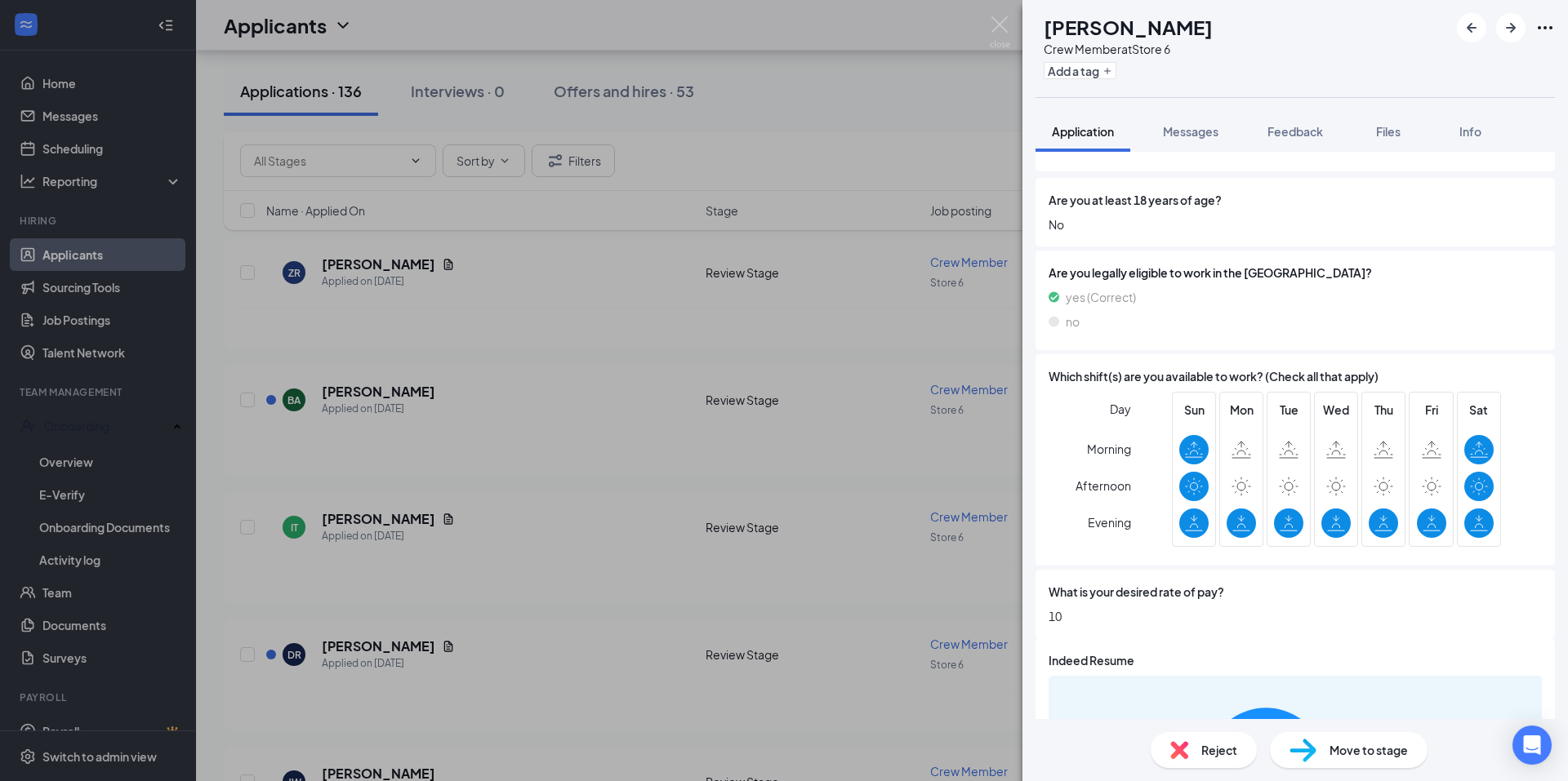
scroll to position [218, 0]
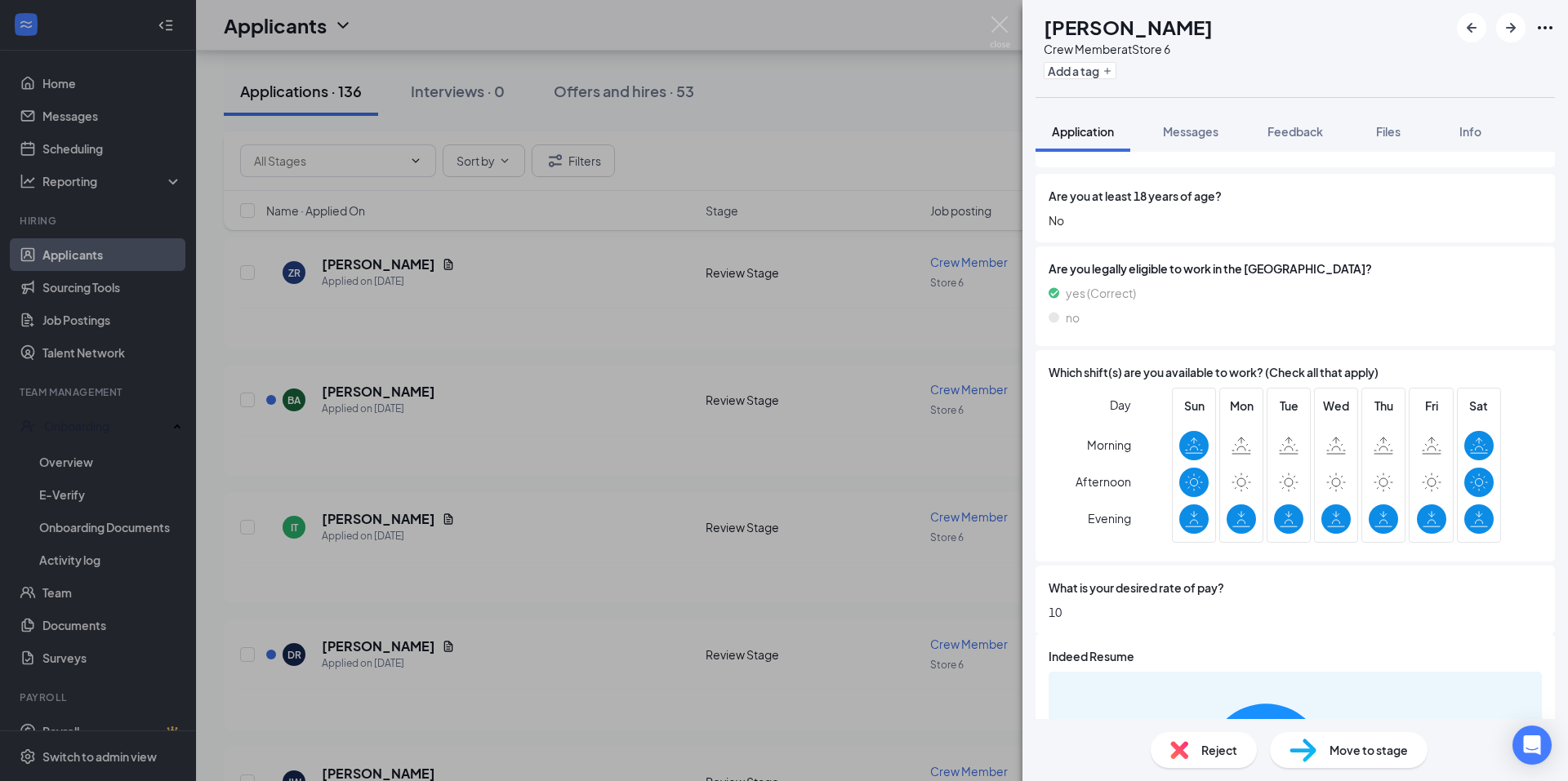
click at [1339, 747] on span "Move to stage" at bounding box center [1369, 750] width 79 height 18
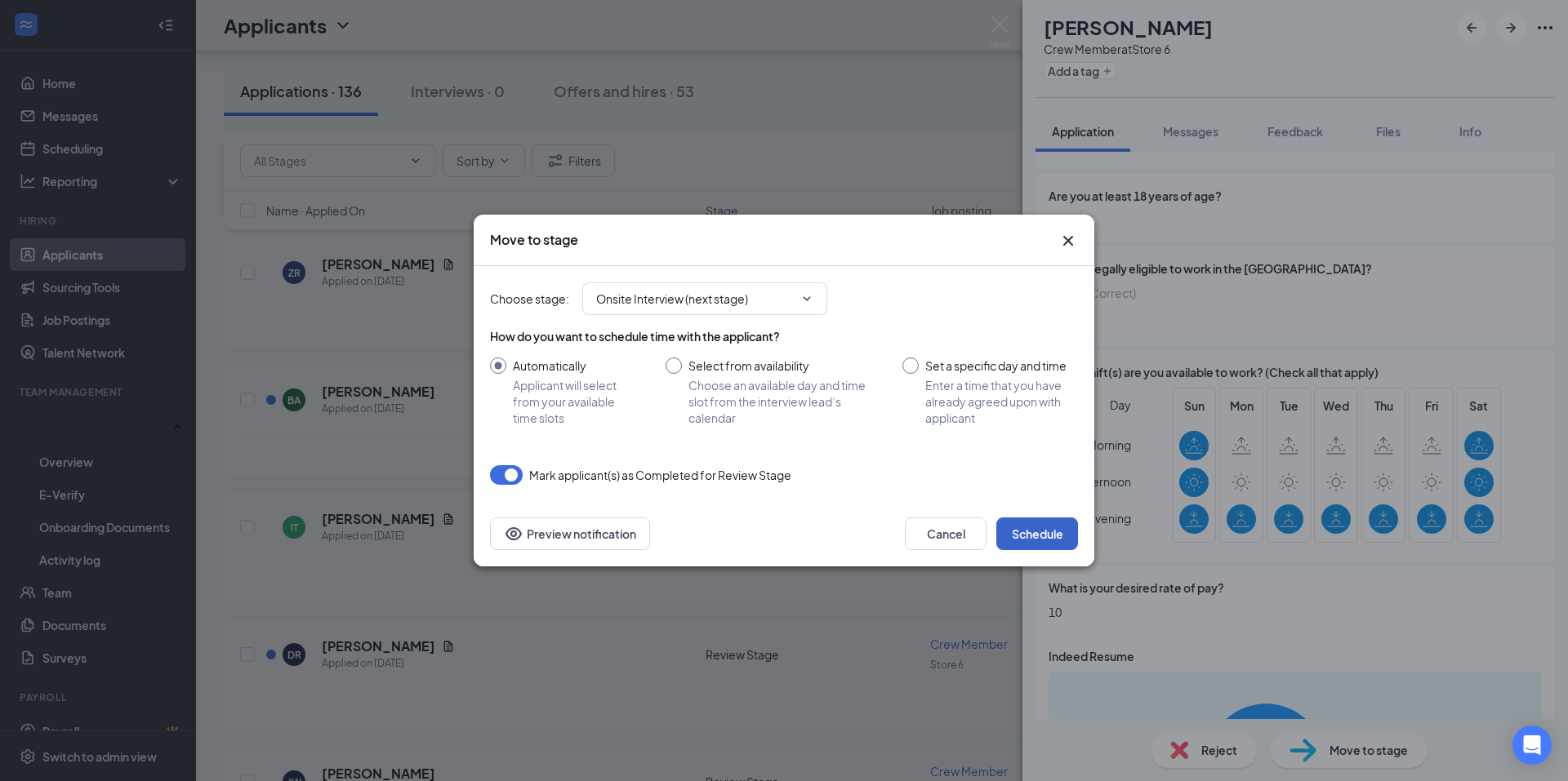
click at [1043, 531] on button "Schedule" at bounding box center [1036, 534] width 81 height 32
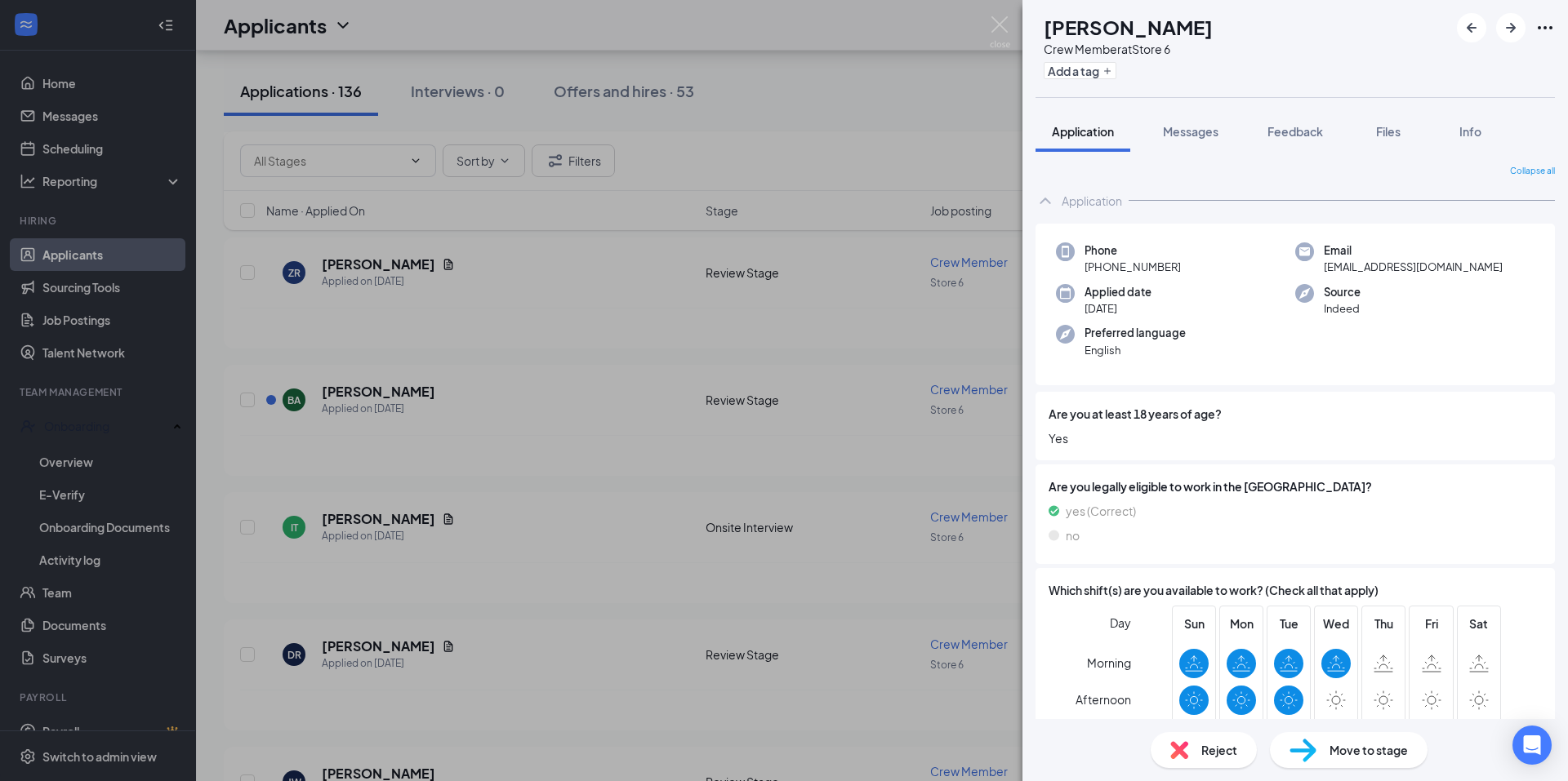
click at [484, 95] on div "[PERSON_NAME] Crew Member at Store 6 Add a tag Application Messages Feedback Fi…" at bounding box center [784, 390] width 1568 height 781
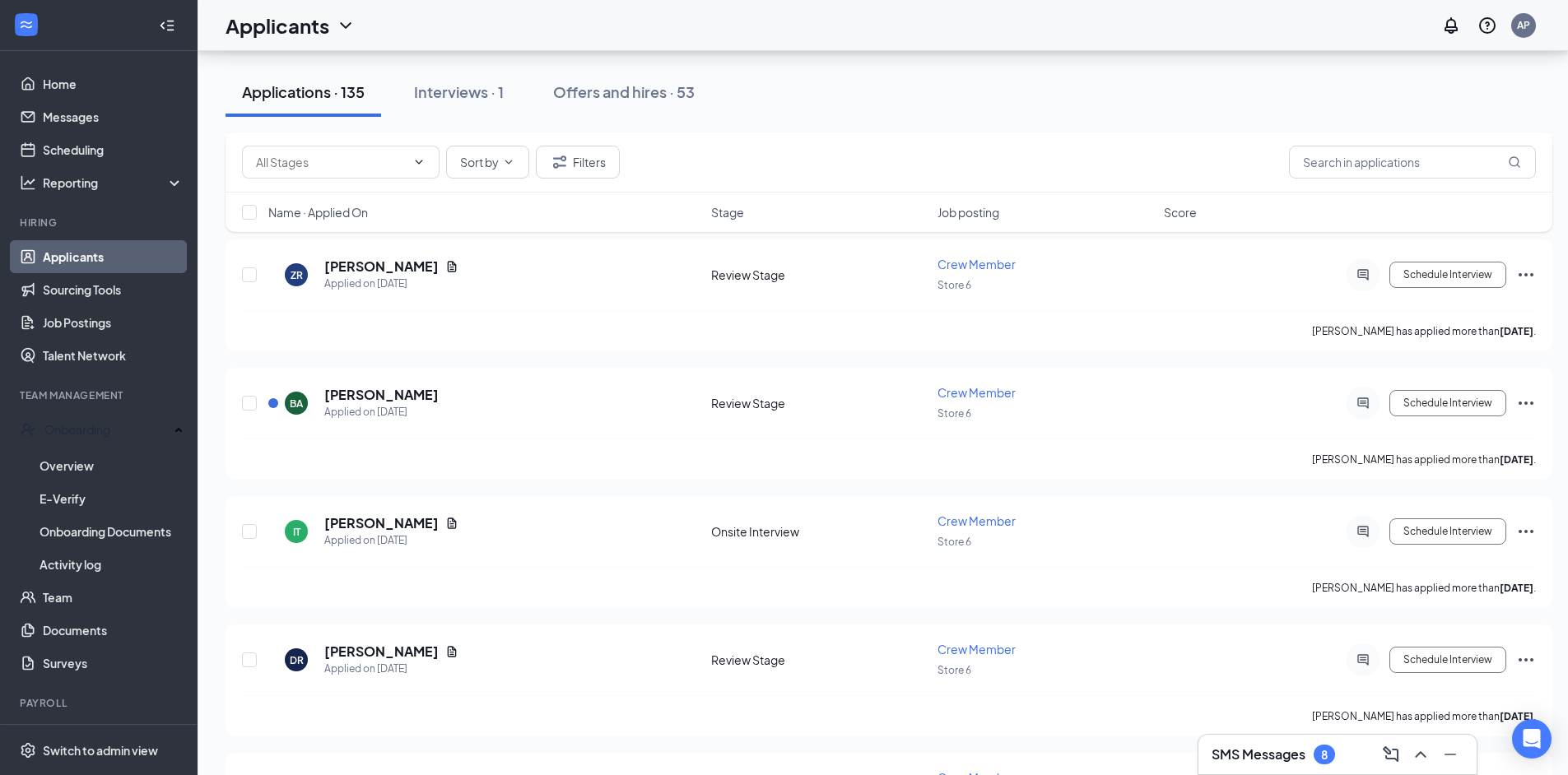
click at [488, 96] on div "Interviews · 1" at bounding box center [459, 92] width 90 height 20
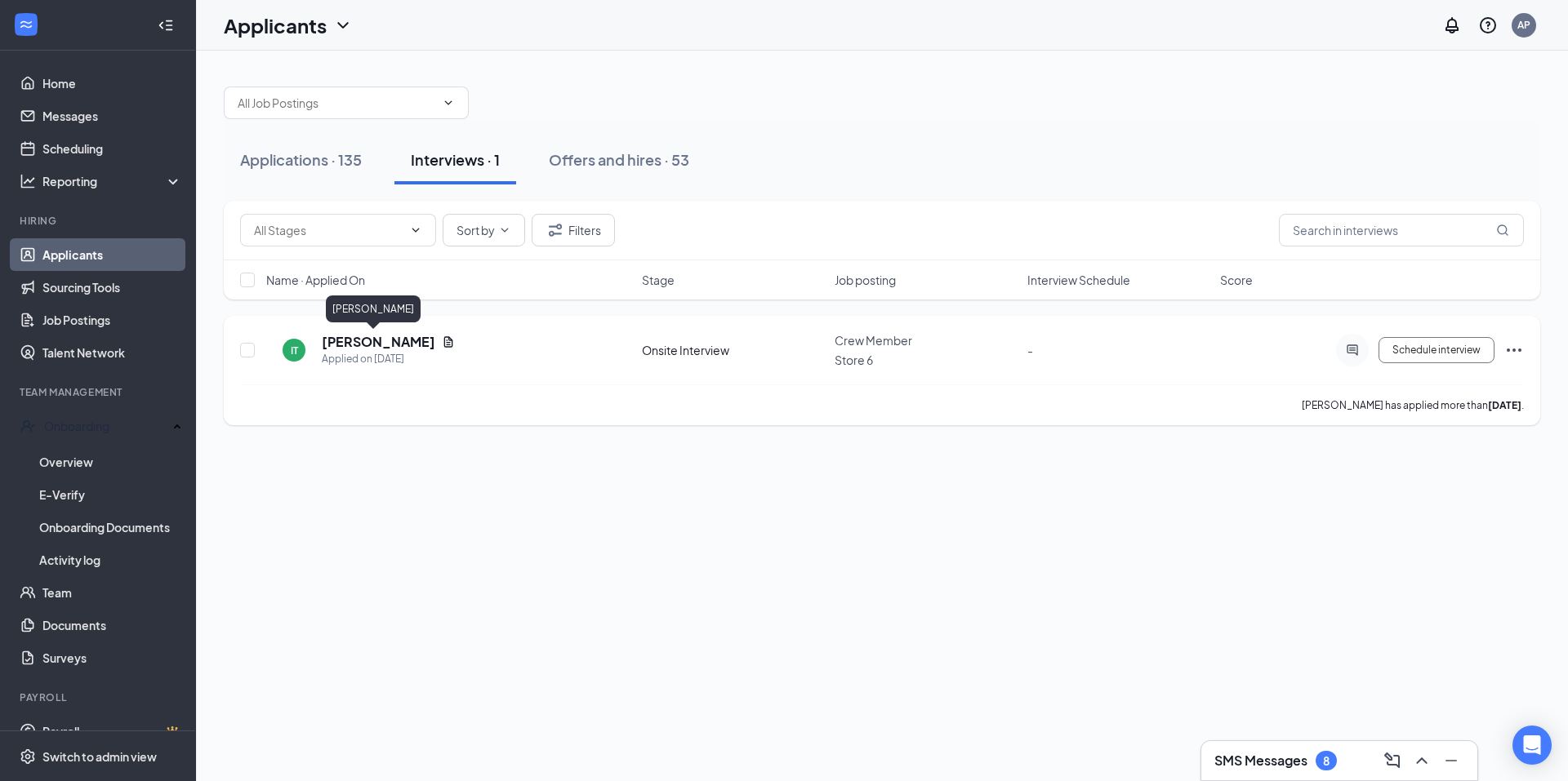
click at [369, 335] on h5 "[PERSON_NAME]" at bounding box center [378, 342] width 114 height 18
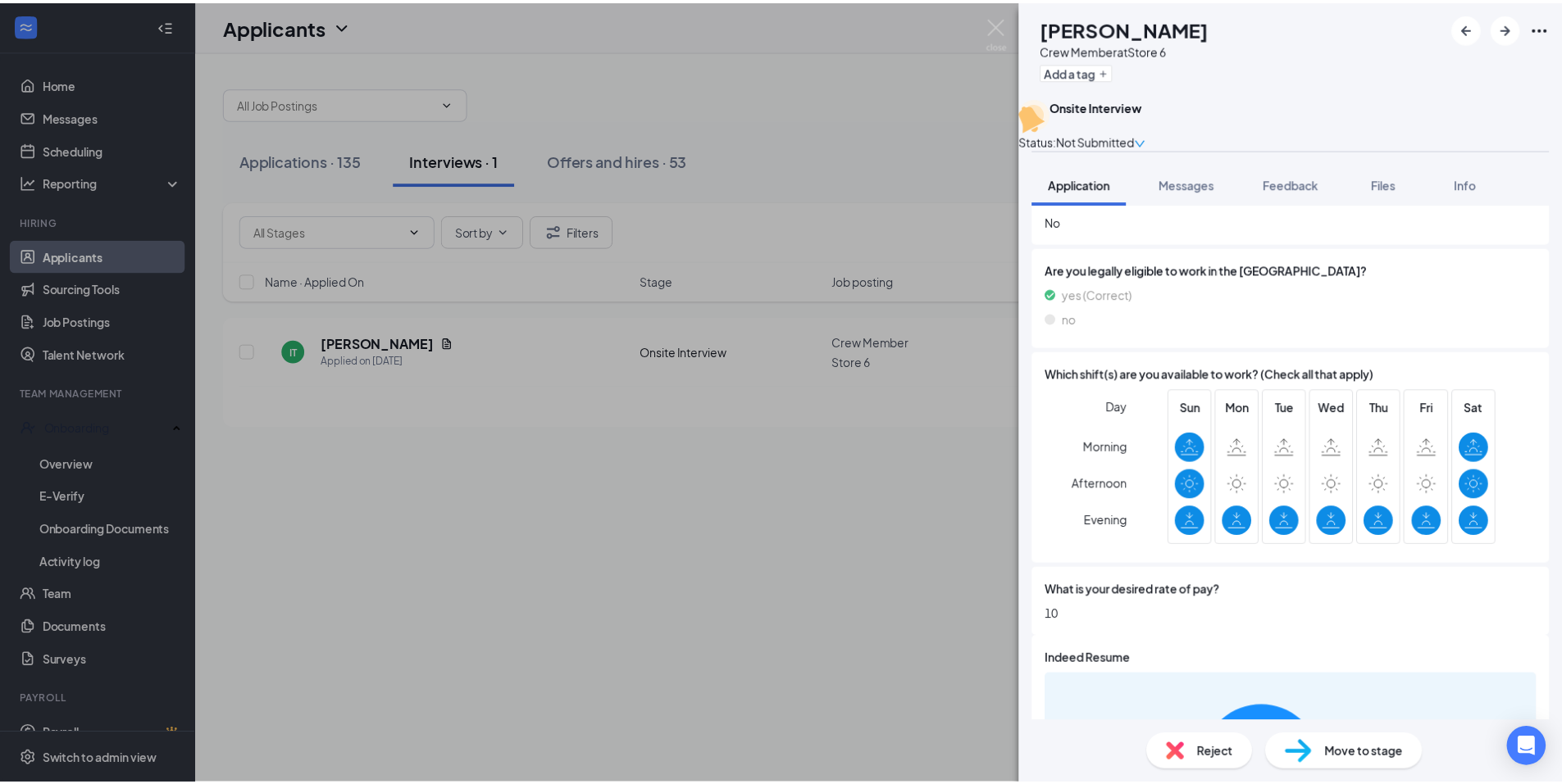
scroll to position [289, 0]
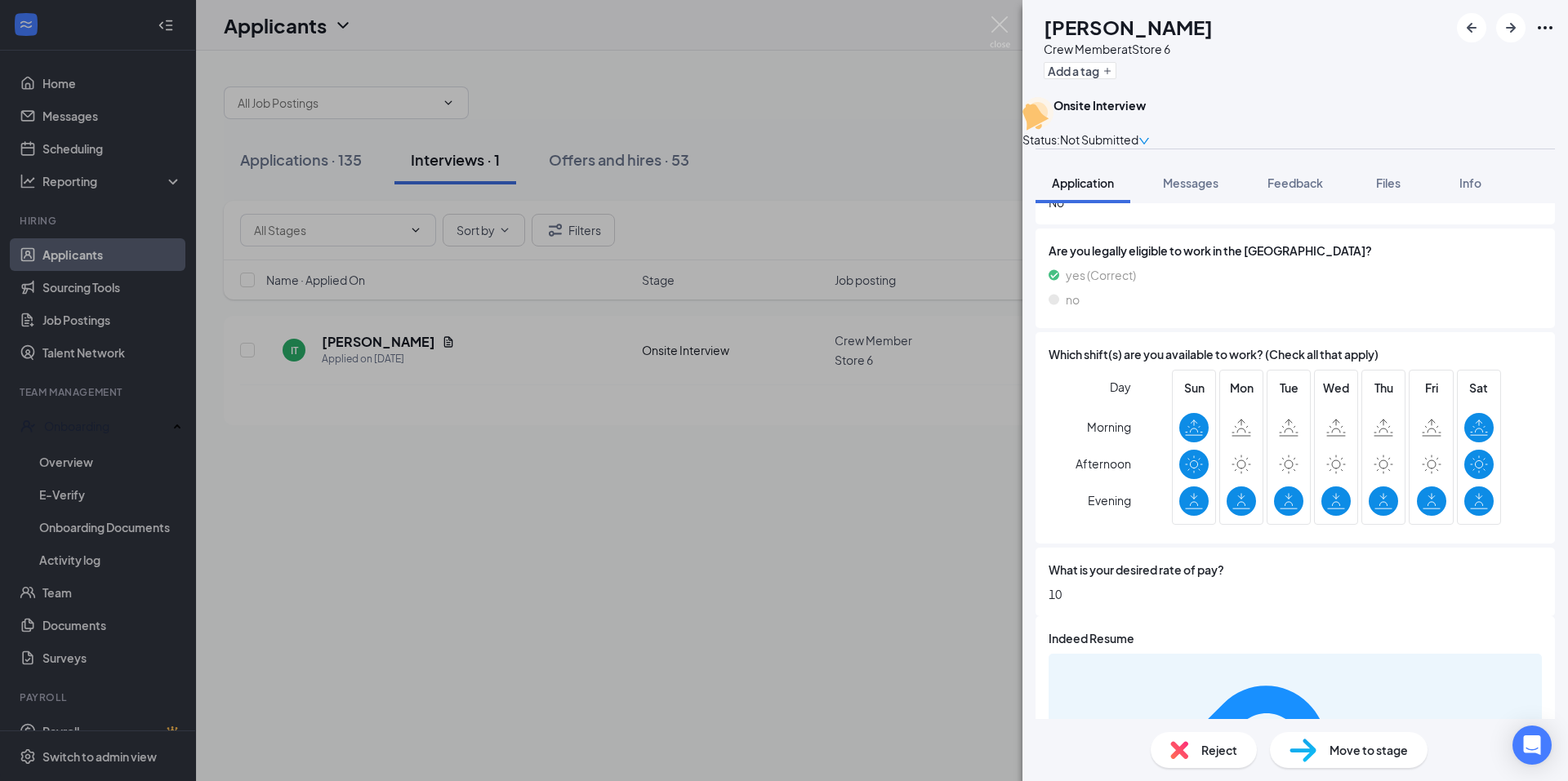
click at [1372, 756] on span "Move to stage" at bounding box center [1369, 750] width 79 height 18
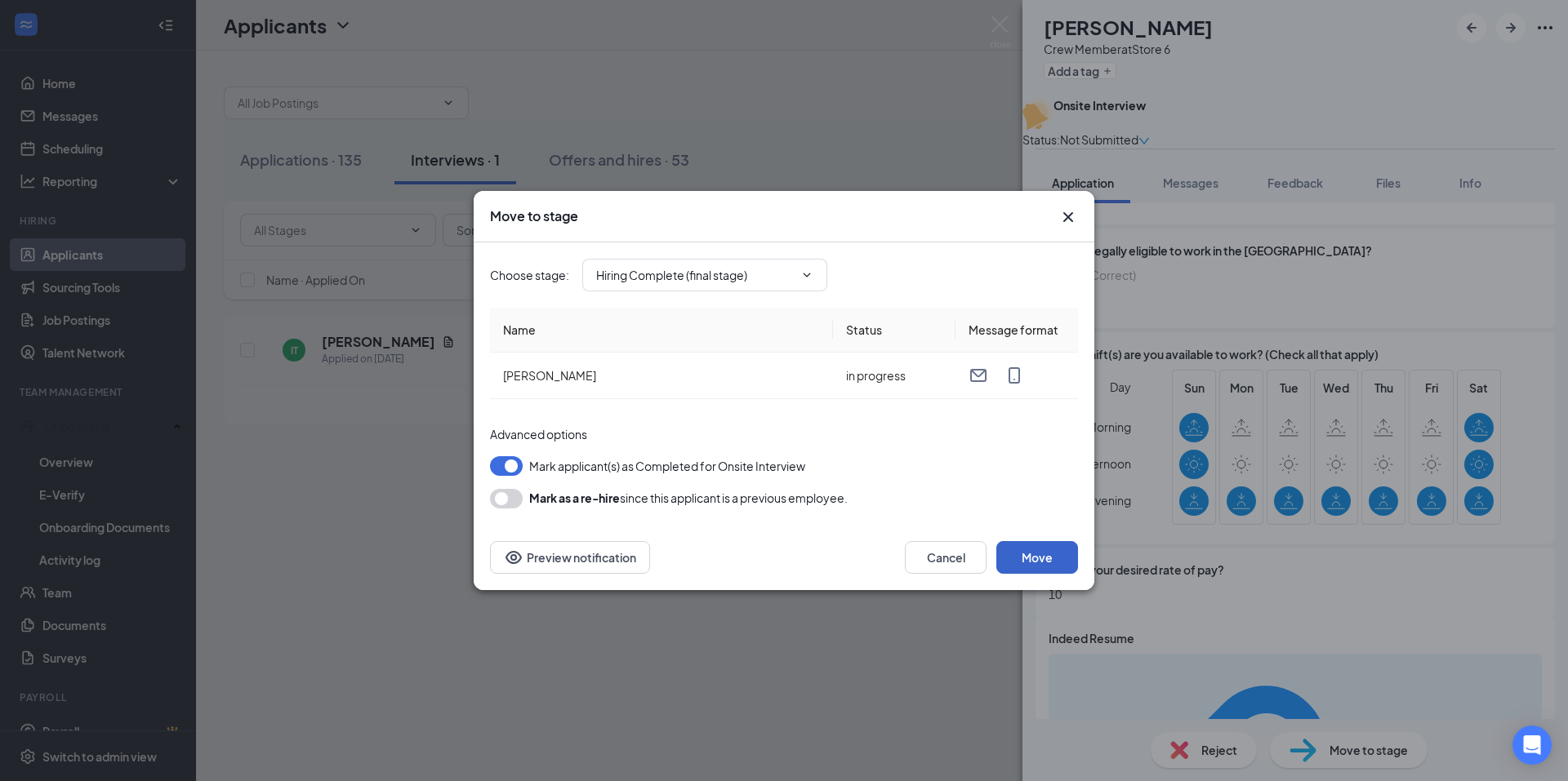
click at [1033, 553] on button "Move" at bounding box center [1036, 557] width 81 height 32
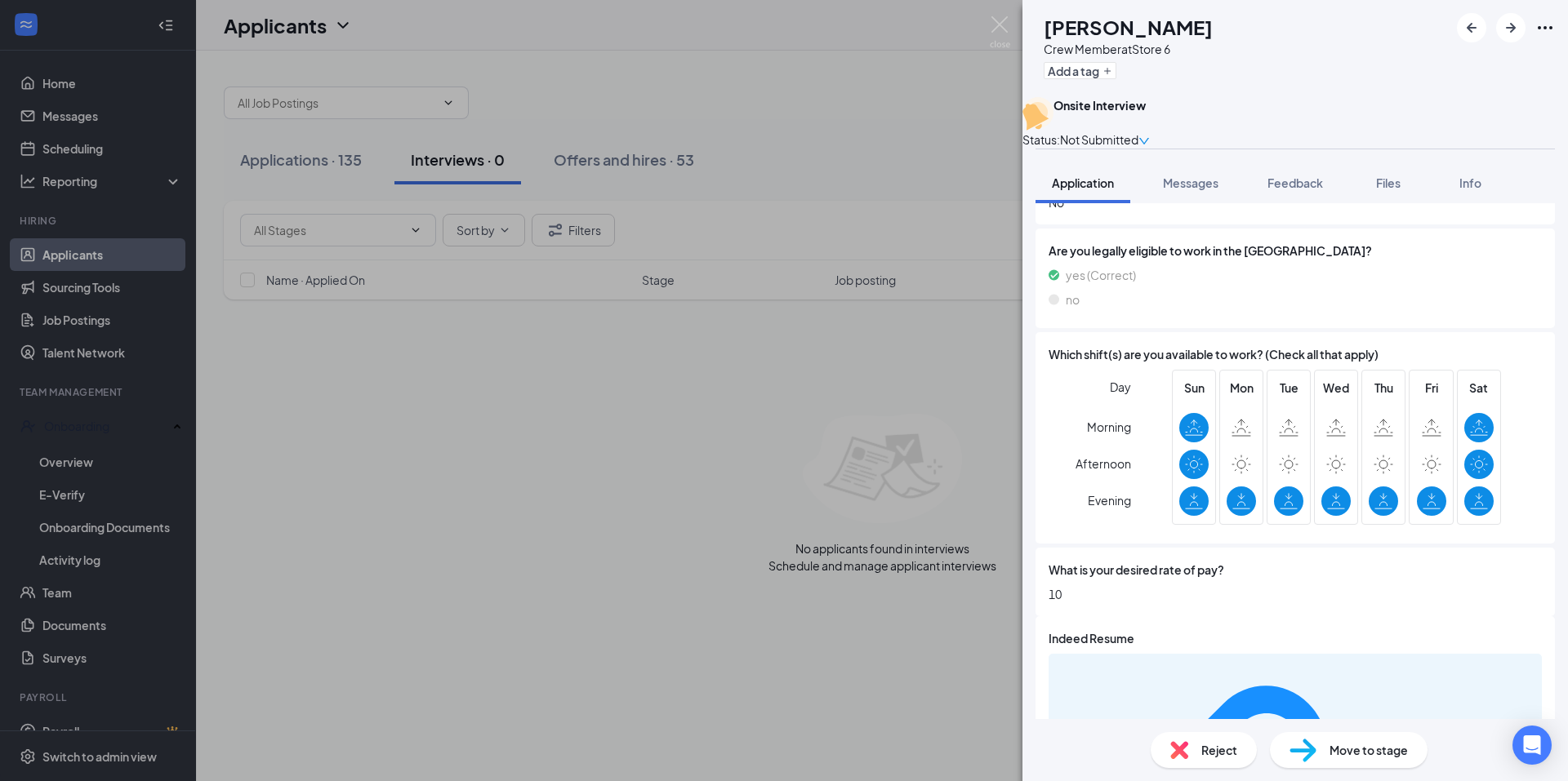
click at [618, 160] on div "IT [PERSON_NAME] Crew Member at Store 6 Add a tag Onsite Interview Status : Not…" at bounding box center [784, 390] width 1568 height 781
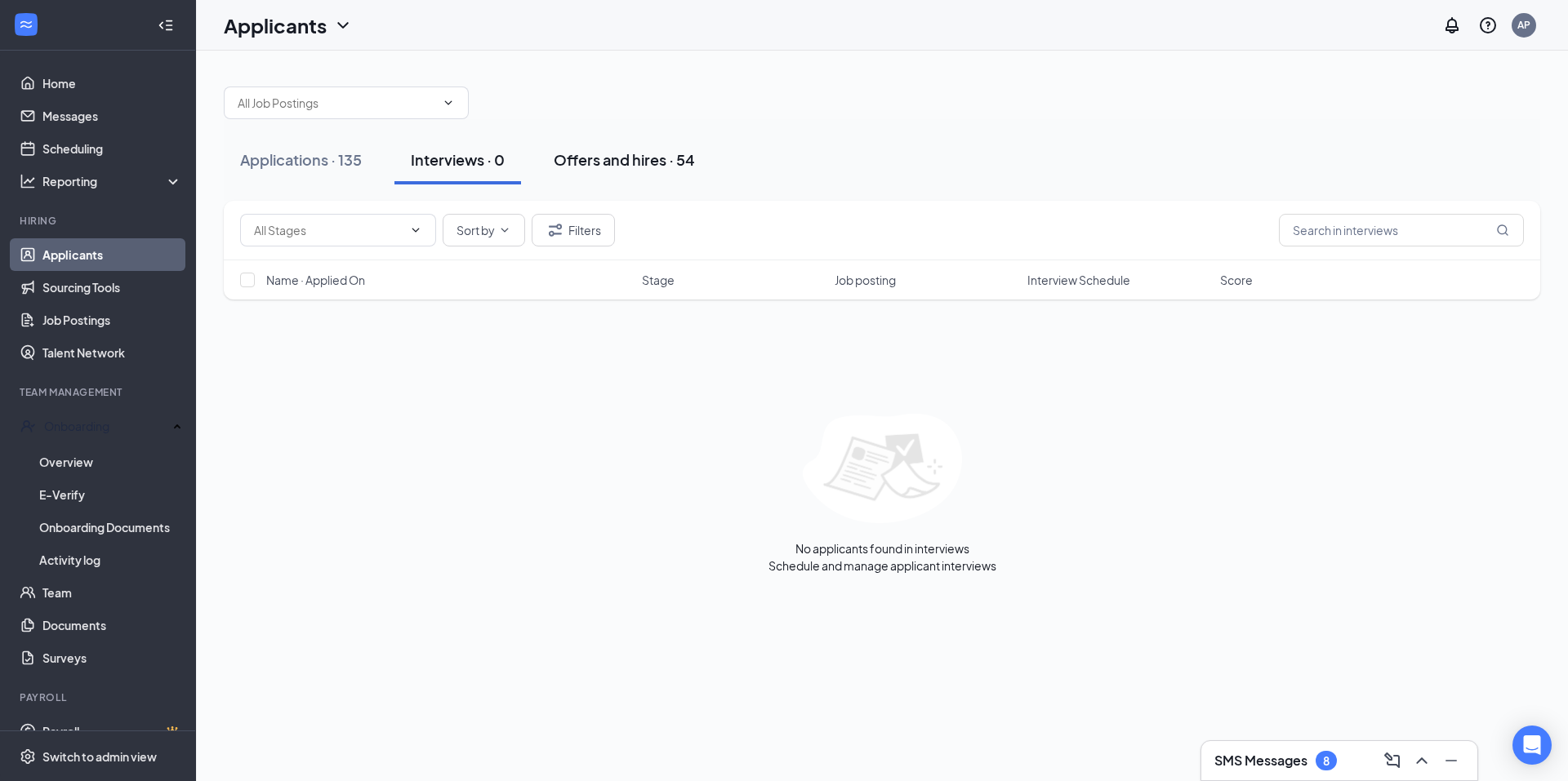
click at [617, 162] on div "Offers and hires · 54" at bounding box center [625, 159] width 142 height 20
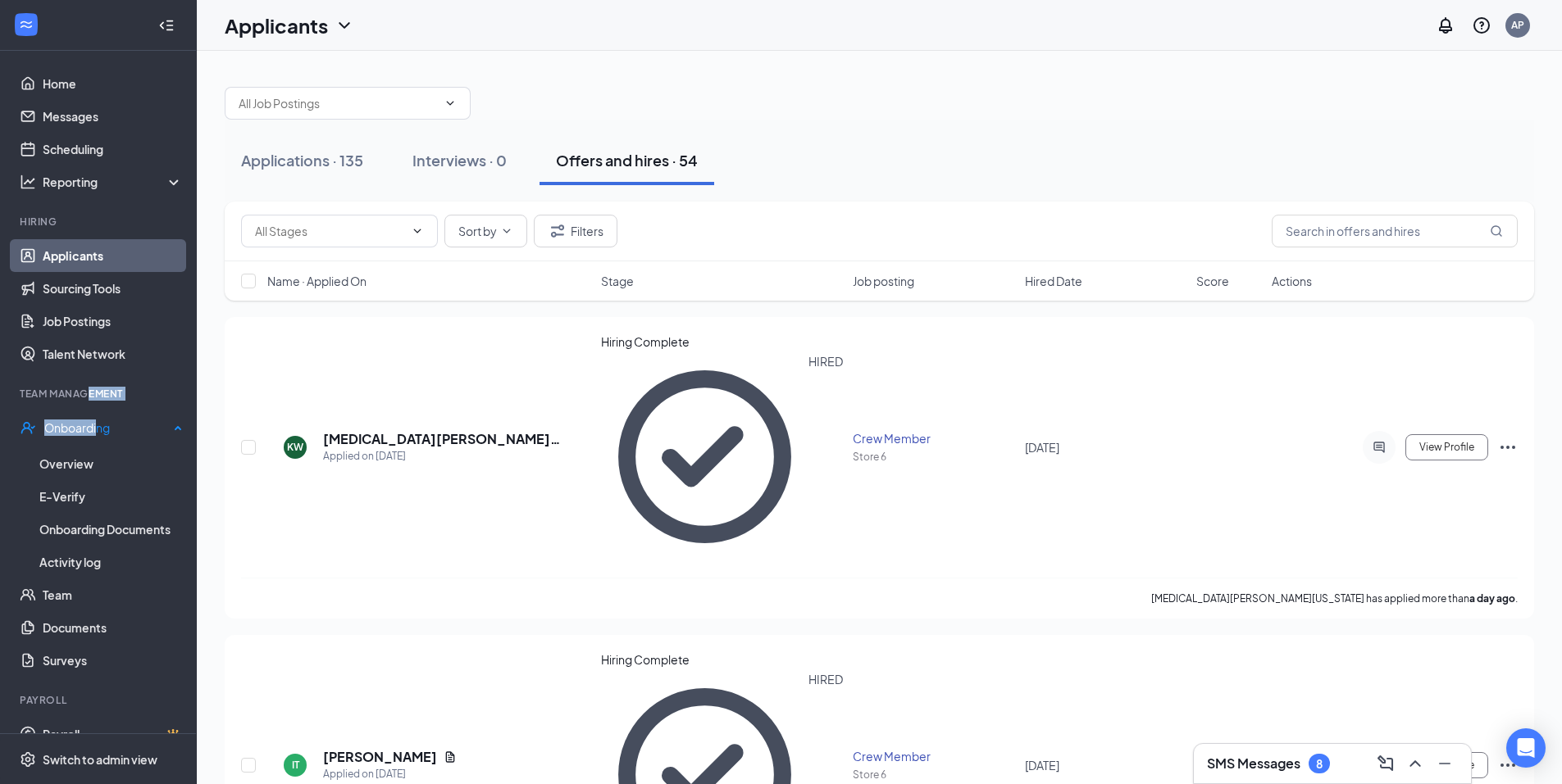
drag, startPoint x: 96, startPoint y: 409, endPoint x: 95, endPoint y: 420, distance: 11.0
click at [96, 413] on li "Team Management Onboarding Overview E-Verify Onboarding Documents Activity log …" at bounding box center [97, 531] width 196 height 290
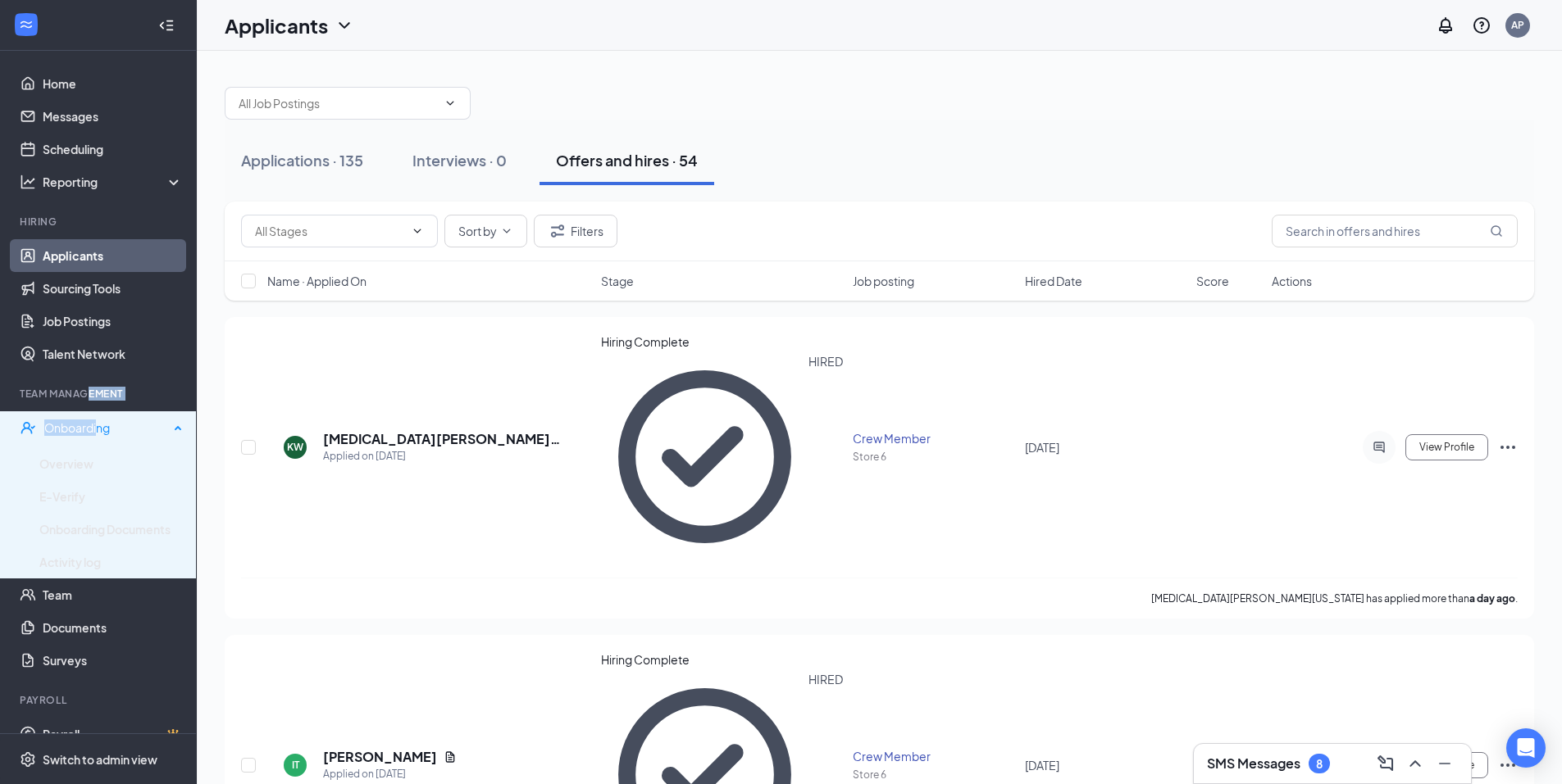
click at [85, 438] on div "Onboarding" at bounding box center [98, 427] width 196 height 32
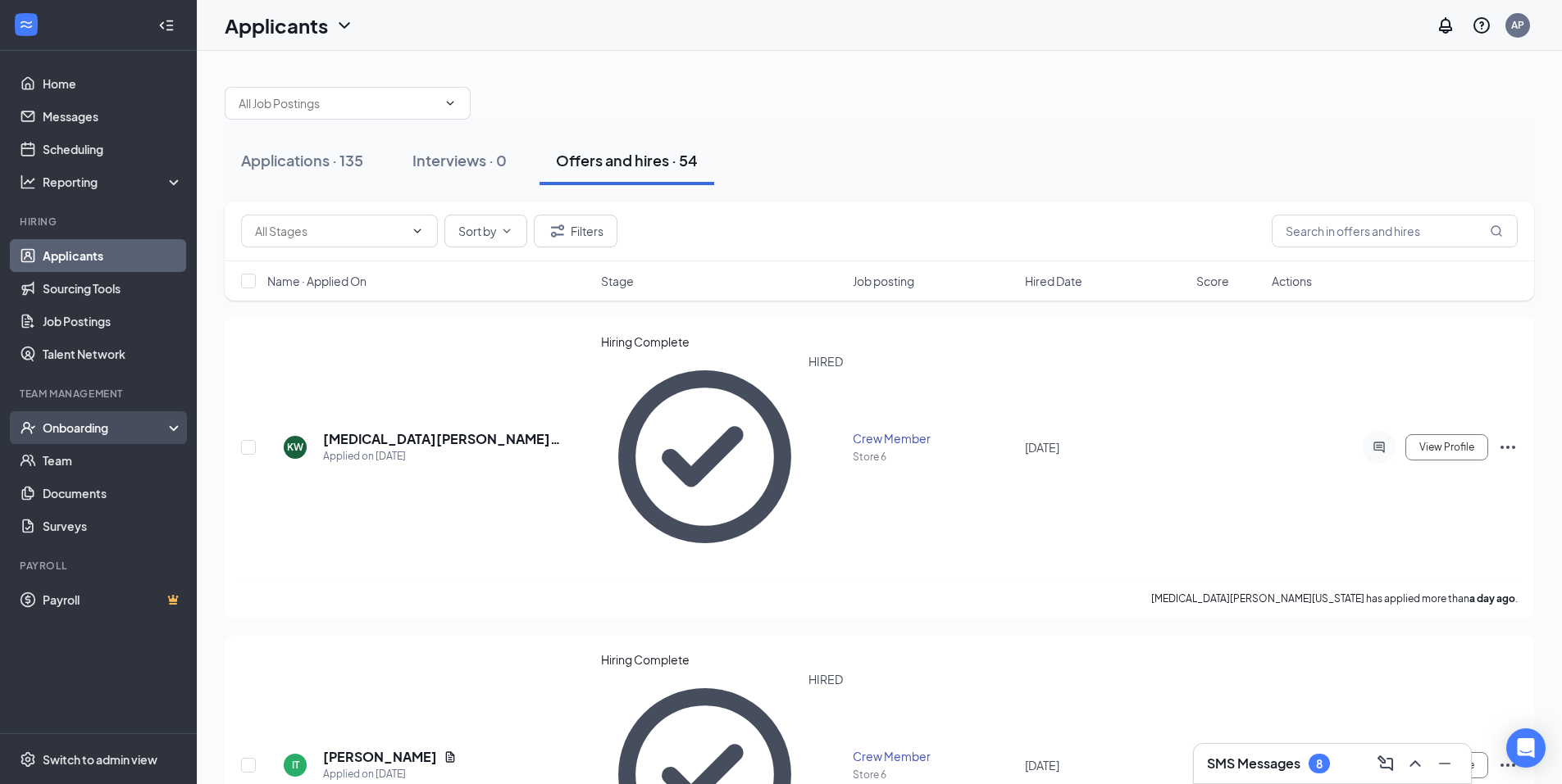
click at [85, 438] on div "Onboarding" at bounding box center [98, 427] width 196 height 32
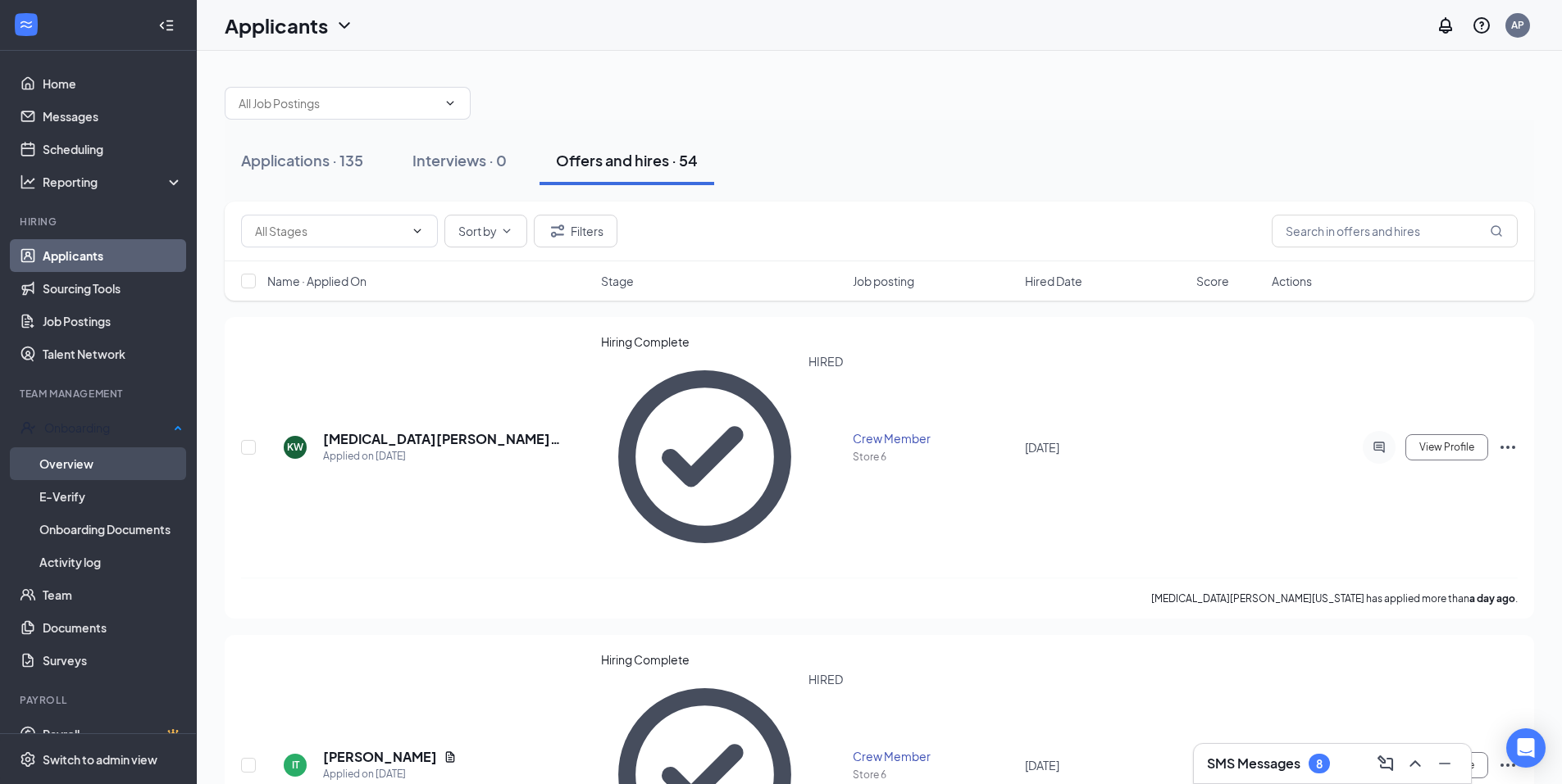
click at [86, 453] on link "Overview" at bounding box center [111, 463] width 144 height 32
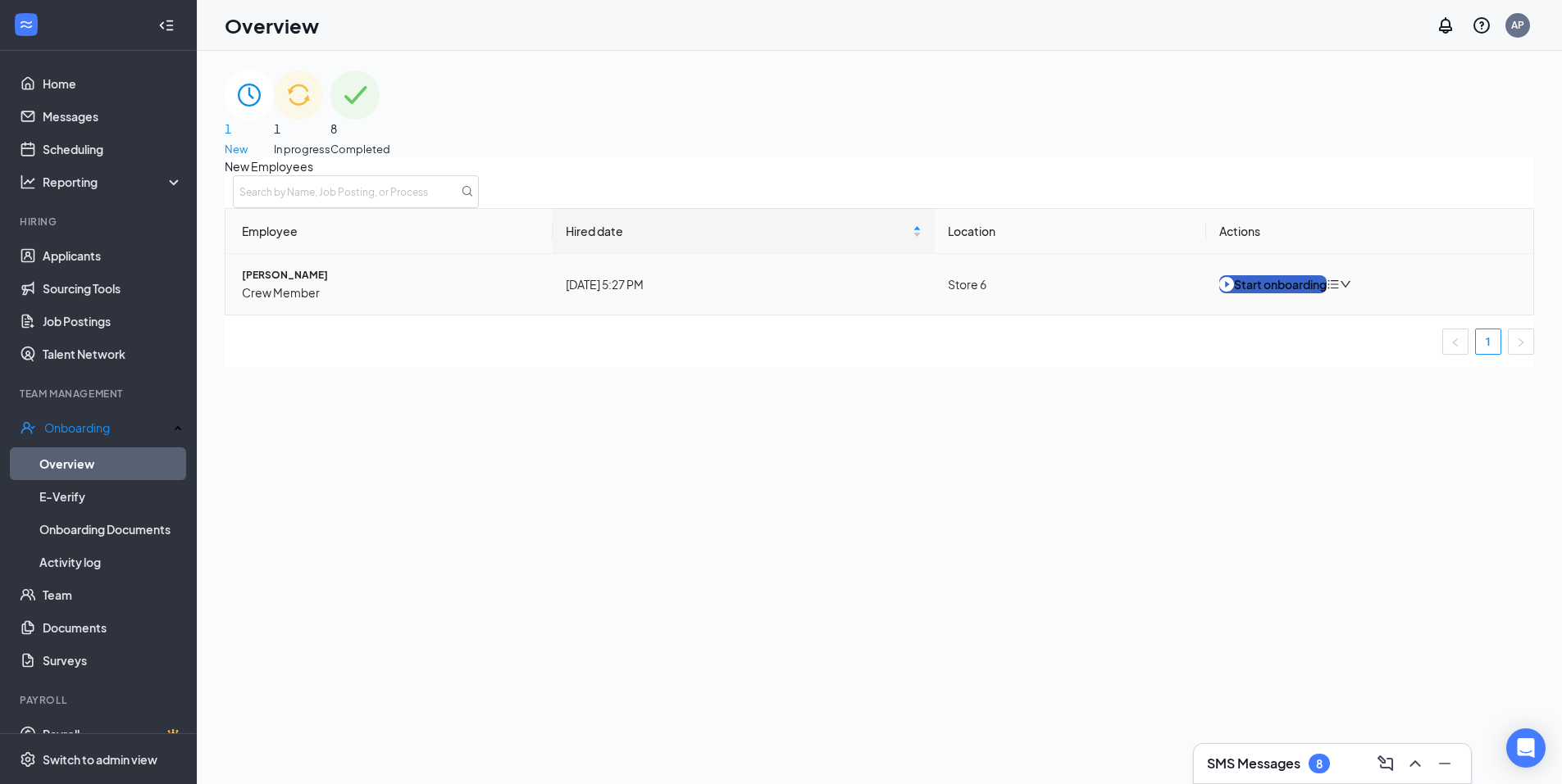
click at [1273, 294] on div "Start onboarding" at bounding box center [1273, 284] width 107 height 18
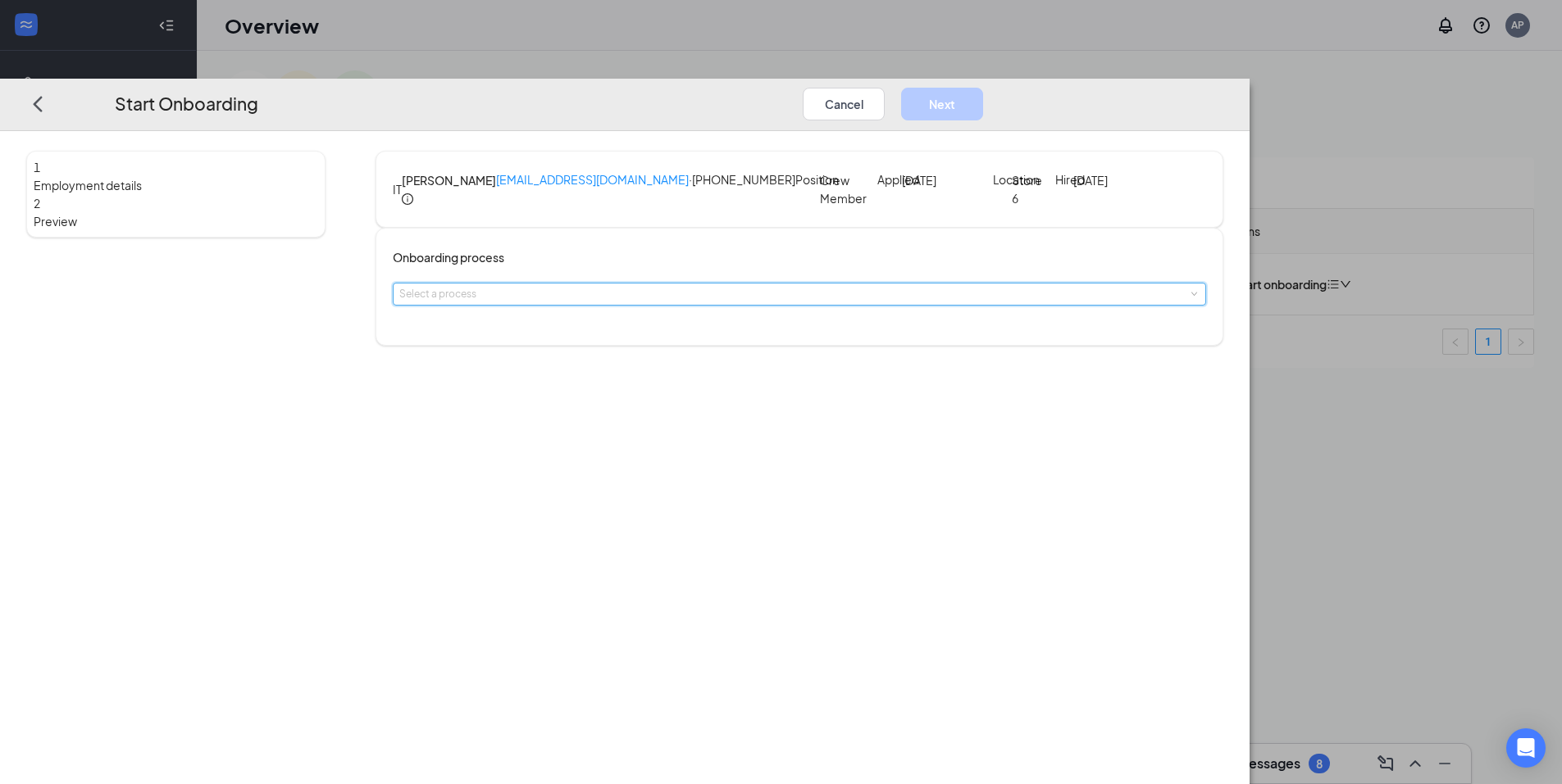
click at [684, 305] on div "Select a process" at bounding box center [799, 294] width 800 height 21
click at [666, 371] on span "Crew Onboarding Process" at bounding box center [627, 366] width 143 height 15
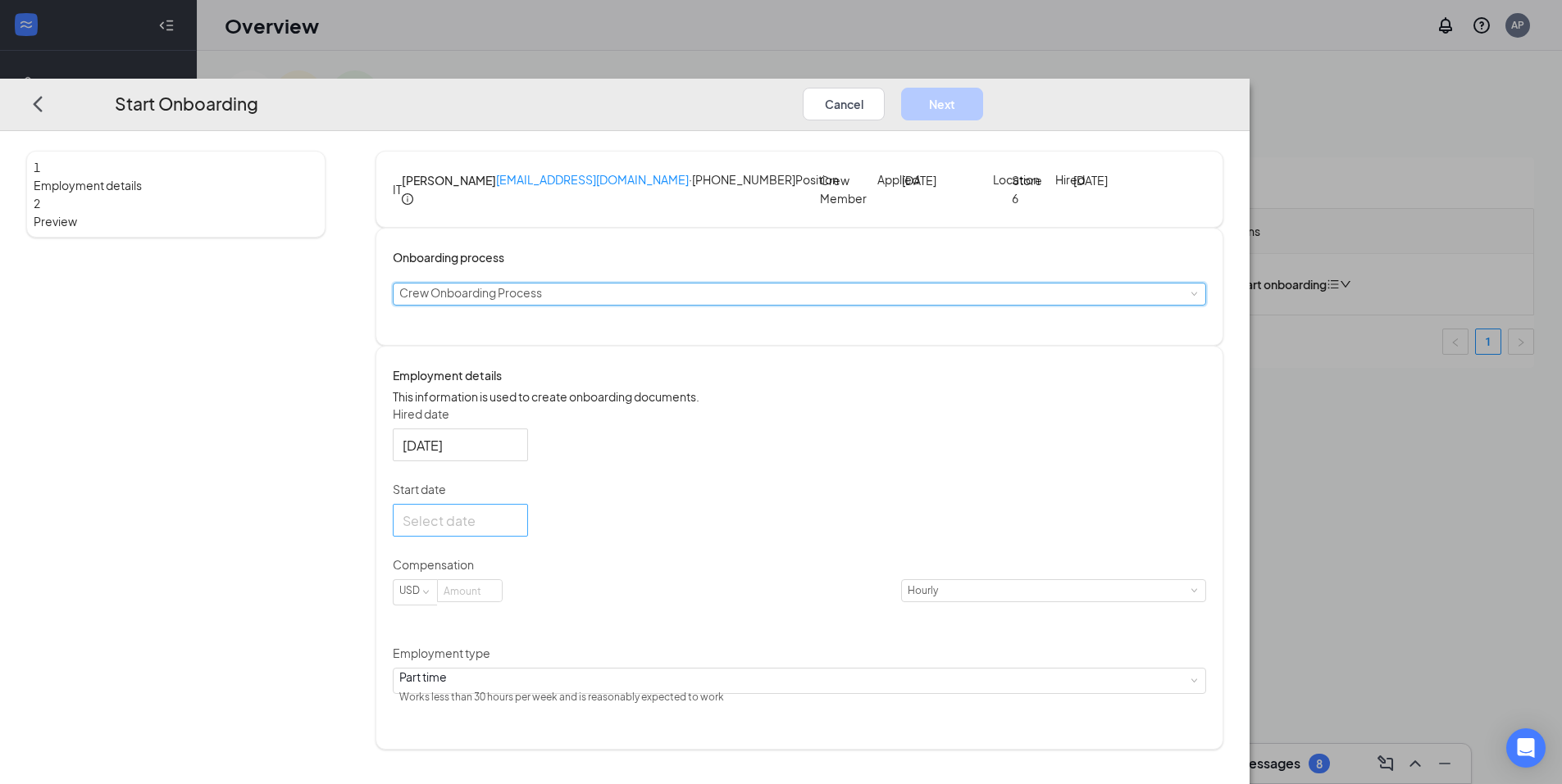
click at [518, 531] on div at bounding box center [460, 519] width 116 height 20
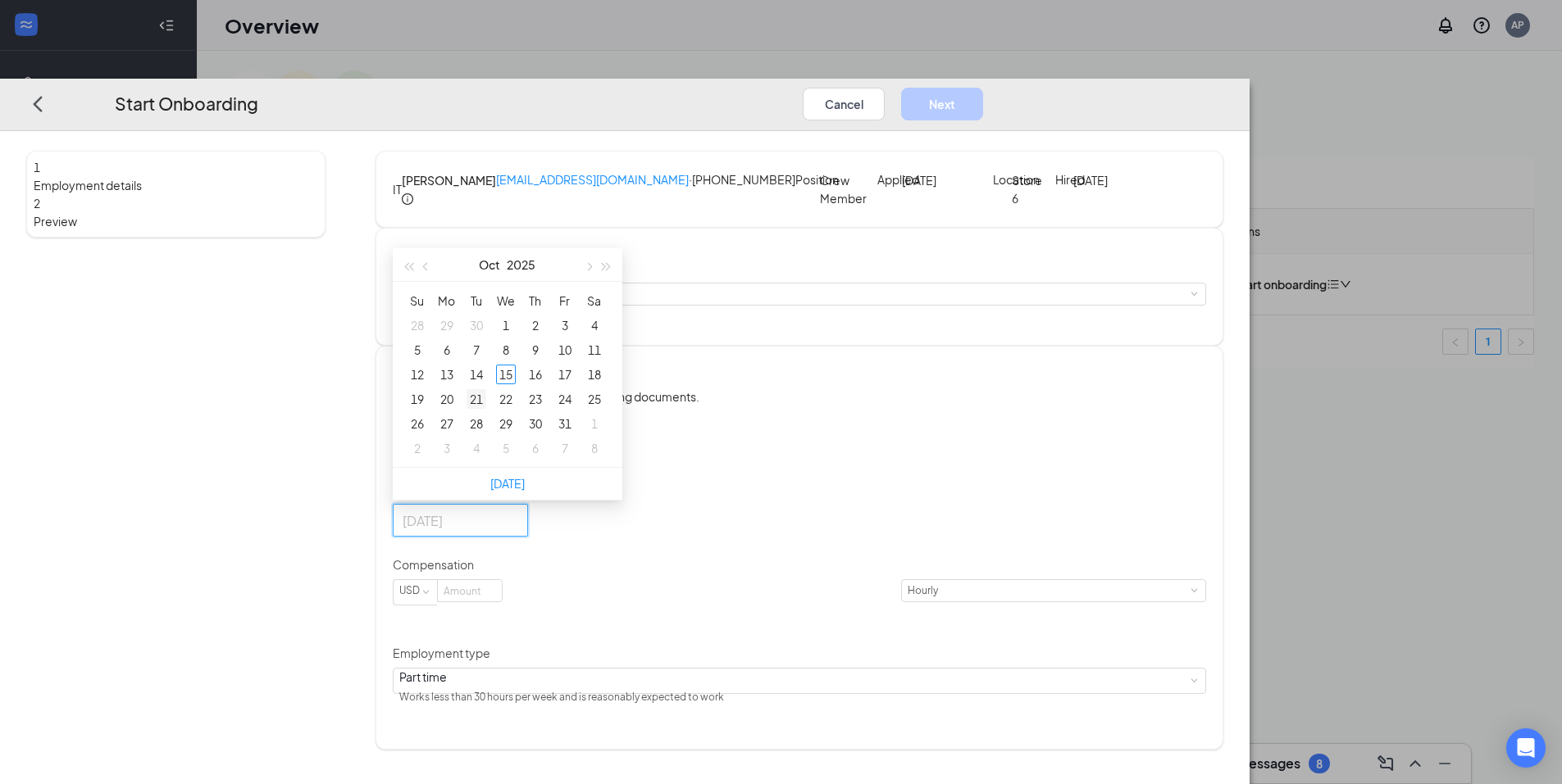
type input "[DATE]"
click at [486, 409] on div "21" at bounding box center [476, 399] width 19 height 19
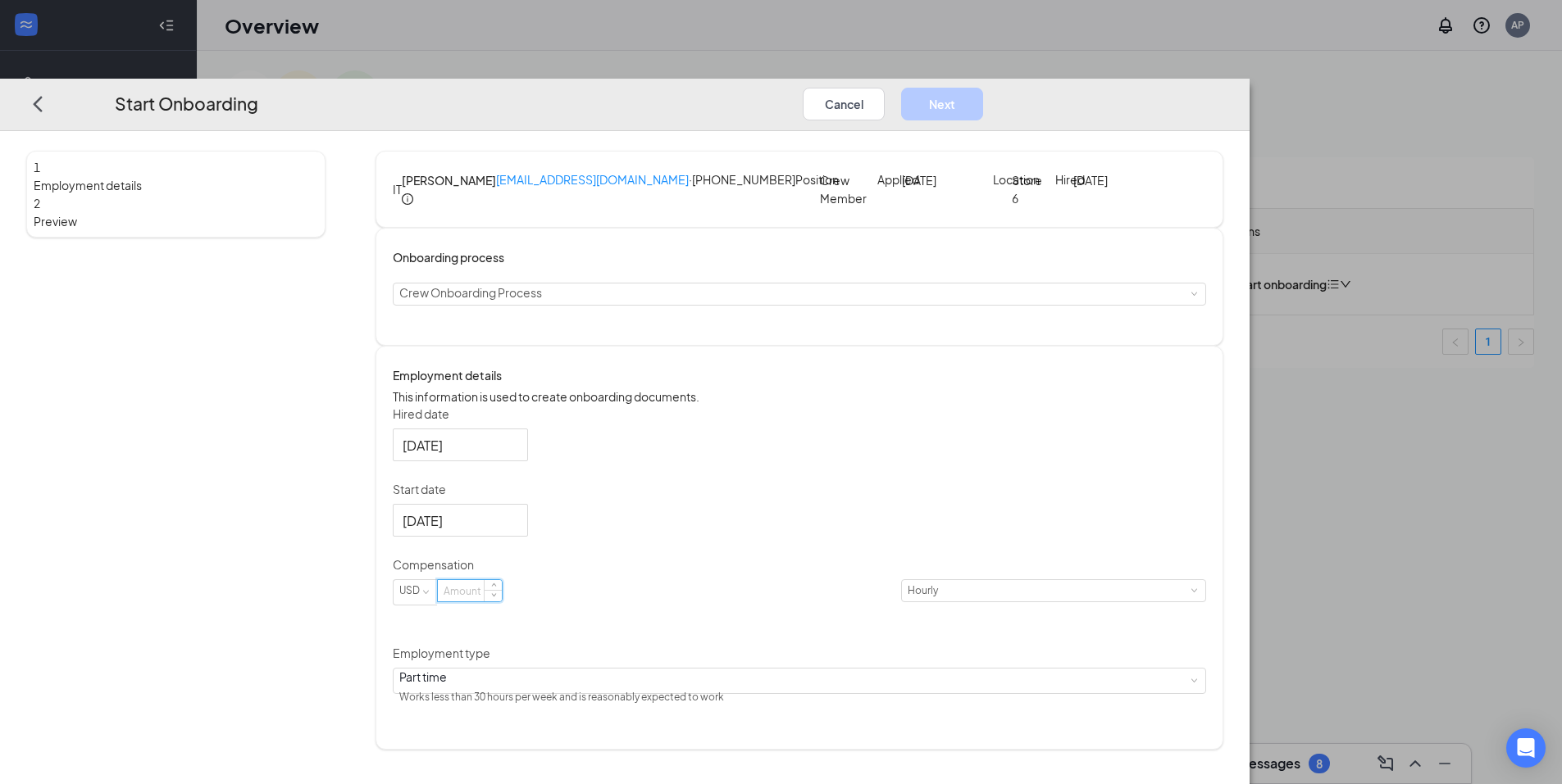
click at [502, 602] on input at bounding box center [469, 591] width 64 height 21
type input "9.5"
click at [983, 87] on button "Next" at bounding box center [941, 103] width 82 height 32
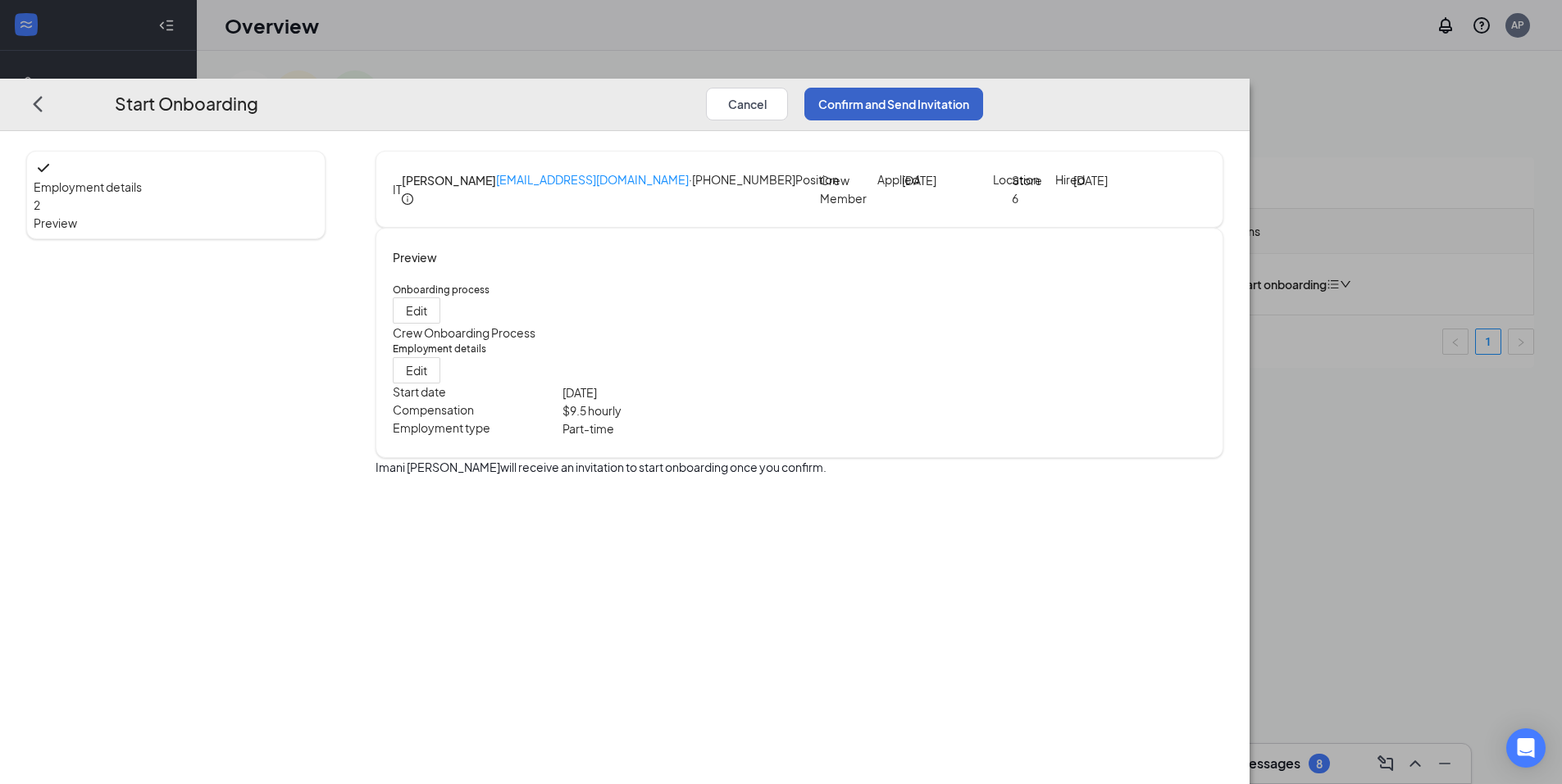
click at [983, 87] on button "Confirm and Send Invitation" at bounding box center [894, 103] width 179 height 32
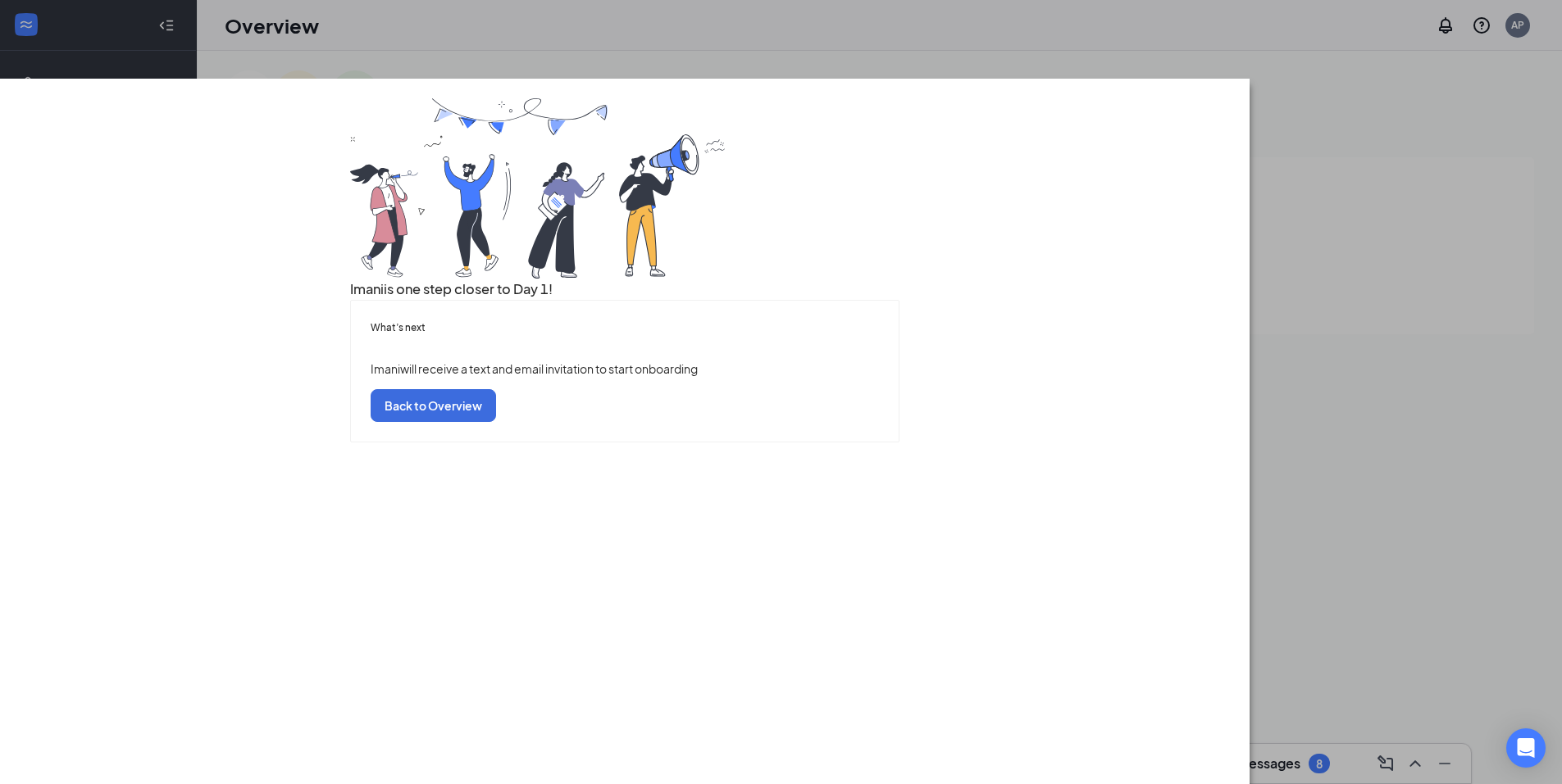
click at [781, 441] on div "What’s next [PERSON_NAME] will receive a text and email invitation to start onb…" at bounding box center [624, 370] width 546 height 141
click at [496, 422] on button "Back to Overview" at bounding box center [432, 405] width 125 height 32
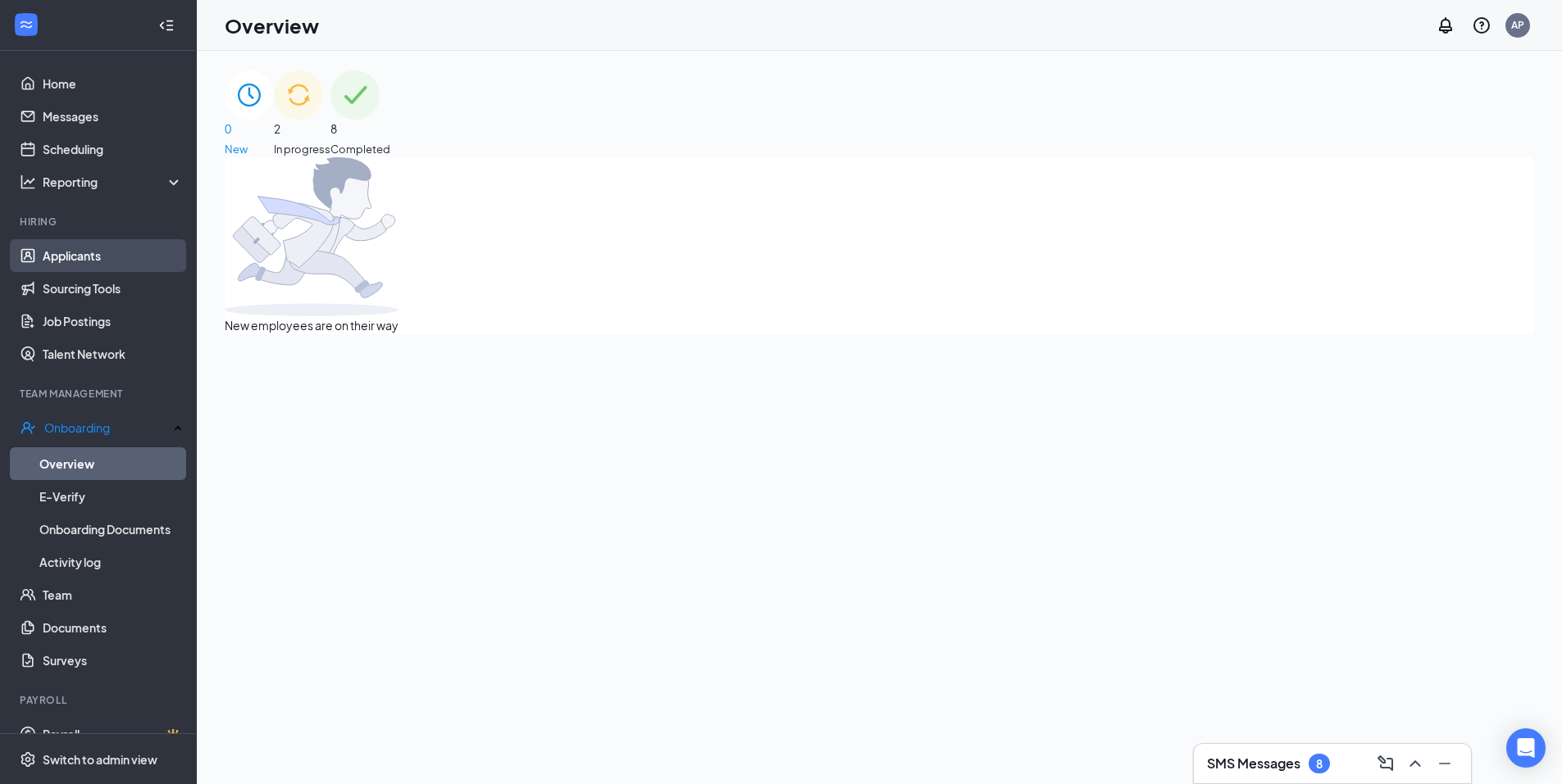
click at [101, 260] on link "Applicants" at bounding box center [113, 255] width 140 height 32
